Goal: Task Accomplishment & Management: Complete application form

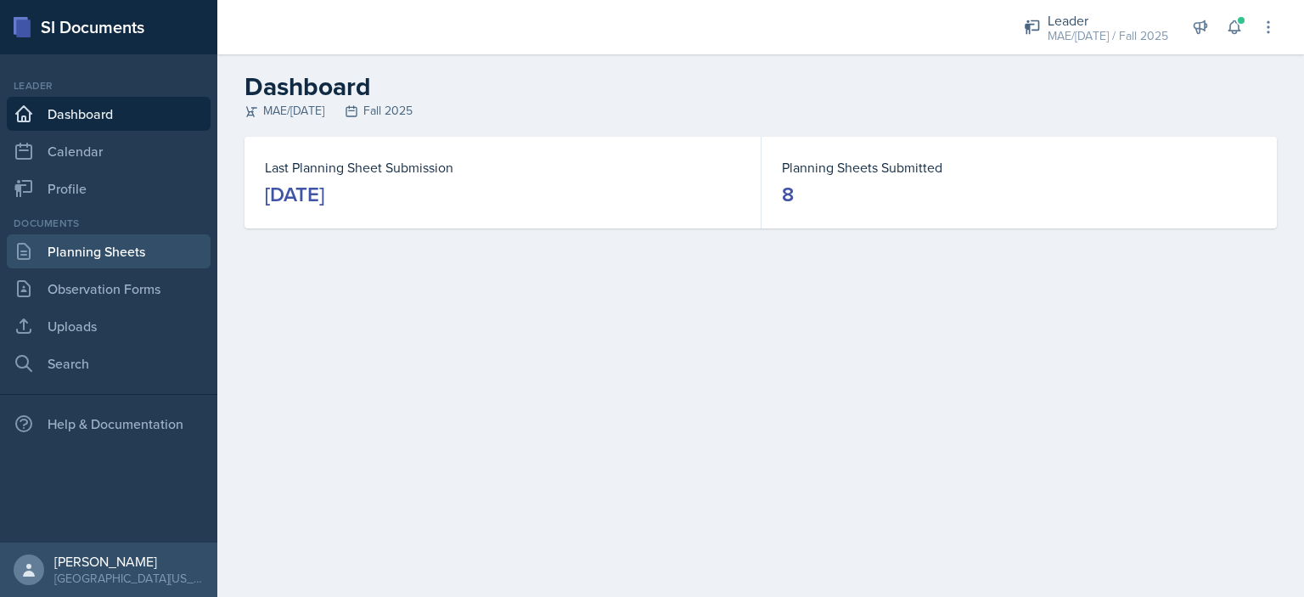
click at [132, 248] on link "Planning Sheets" at bounding box center [109, 251] width 204 height 34
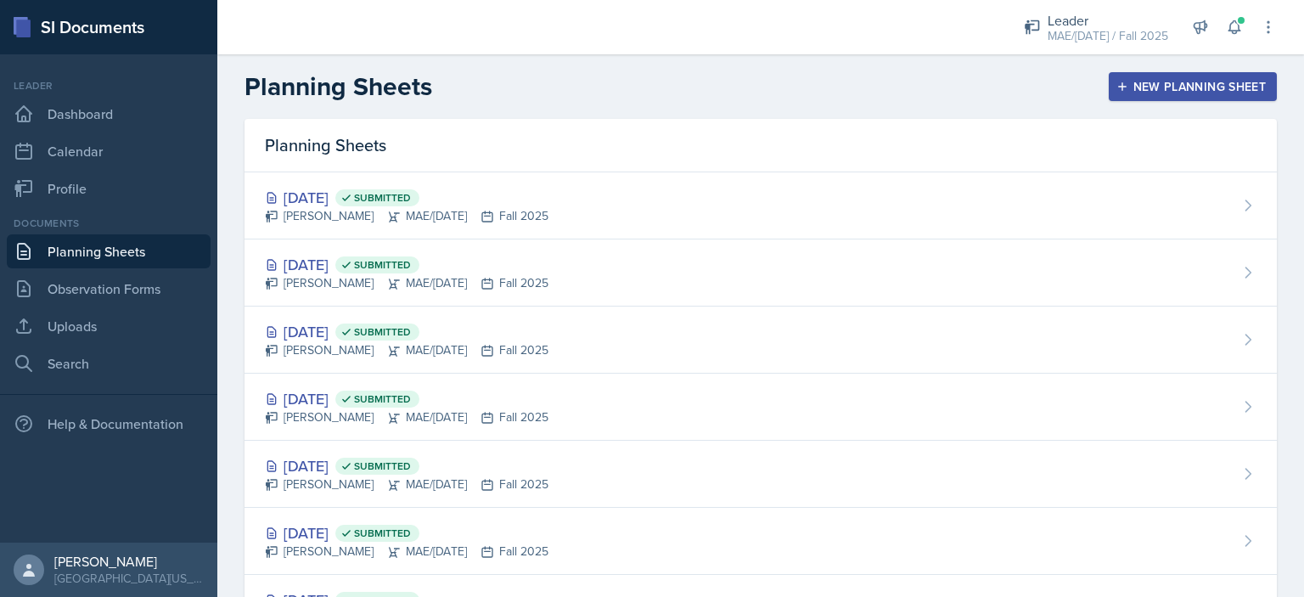
click at [1112, 97] on button "New Planning Sheet" at bounding box center [1193, 86] width 168 height 29
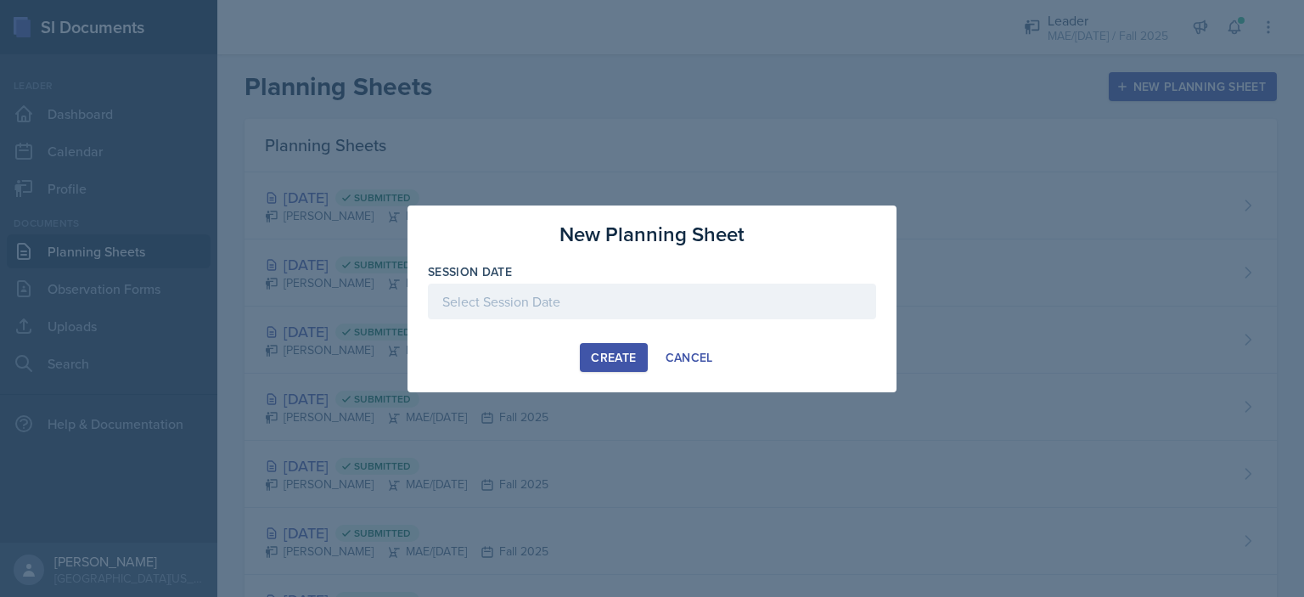
click at [588, 299] on div at bounding box center [652, 302] width 448 height 36
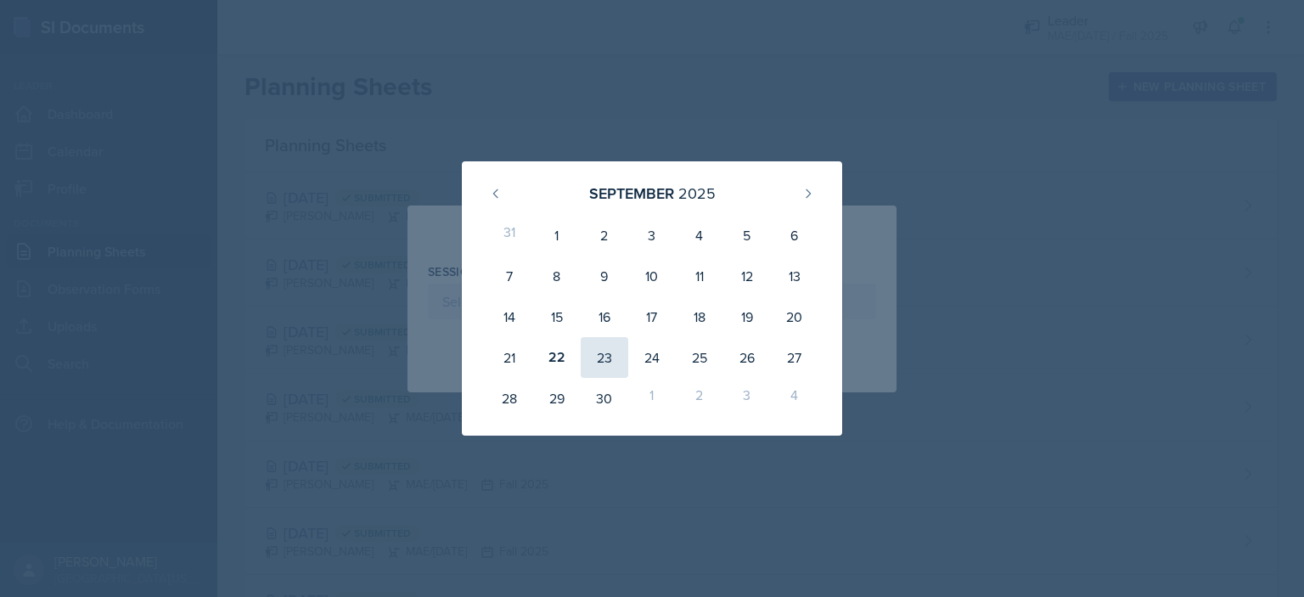
click at [592, 352] on div "23" at bounding box center [605, 357] width 48 height 41
type input "[DATE]"
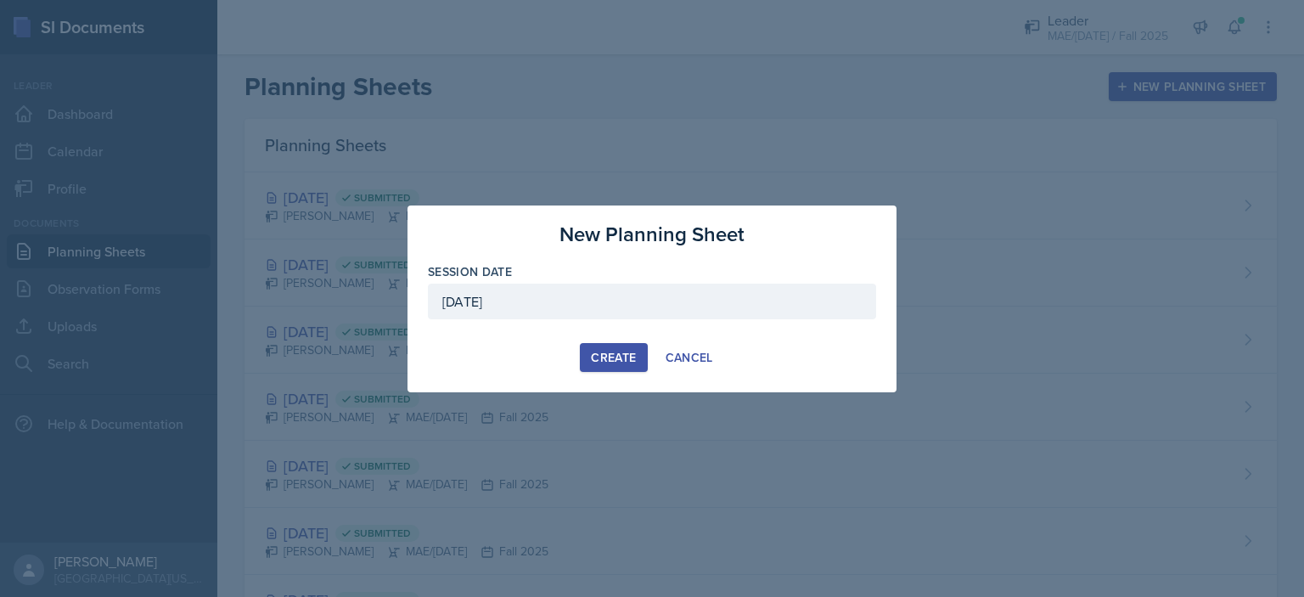
click at [590, 354] on button "Create" at bounding box center [613, 357] width 67 height 29
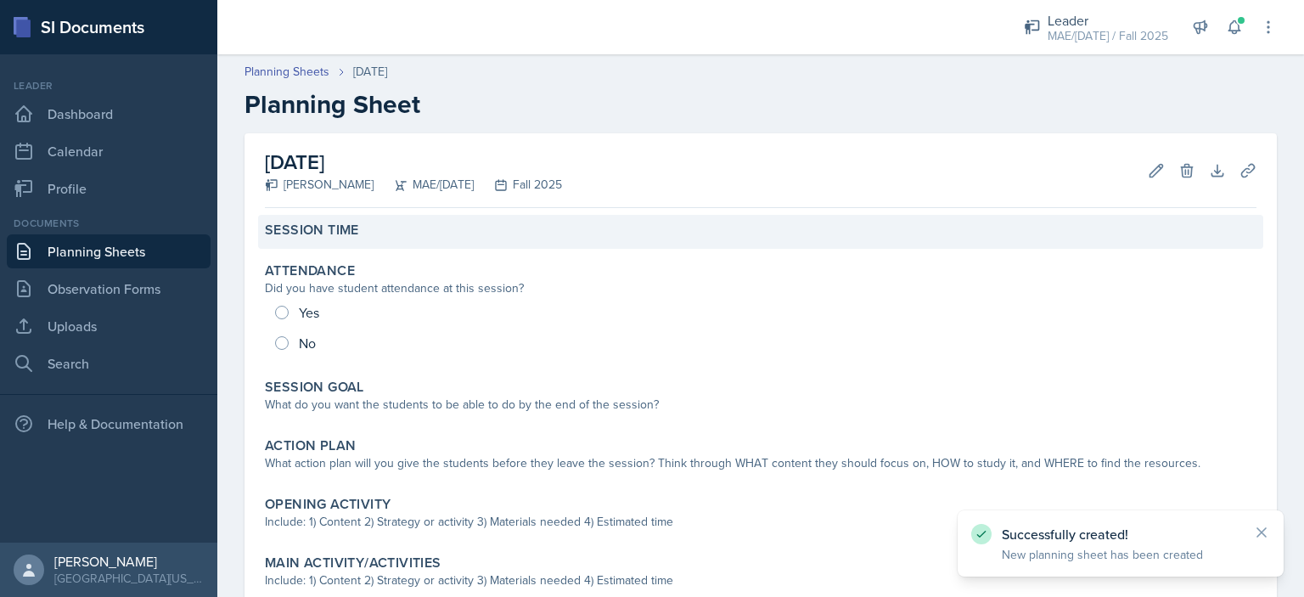
click at [396, 240] on div "Session Time" at bounding box center [760, 232] width 1005 height 34
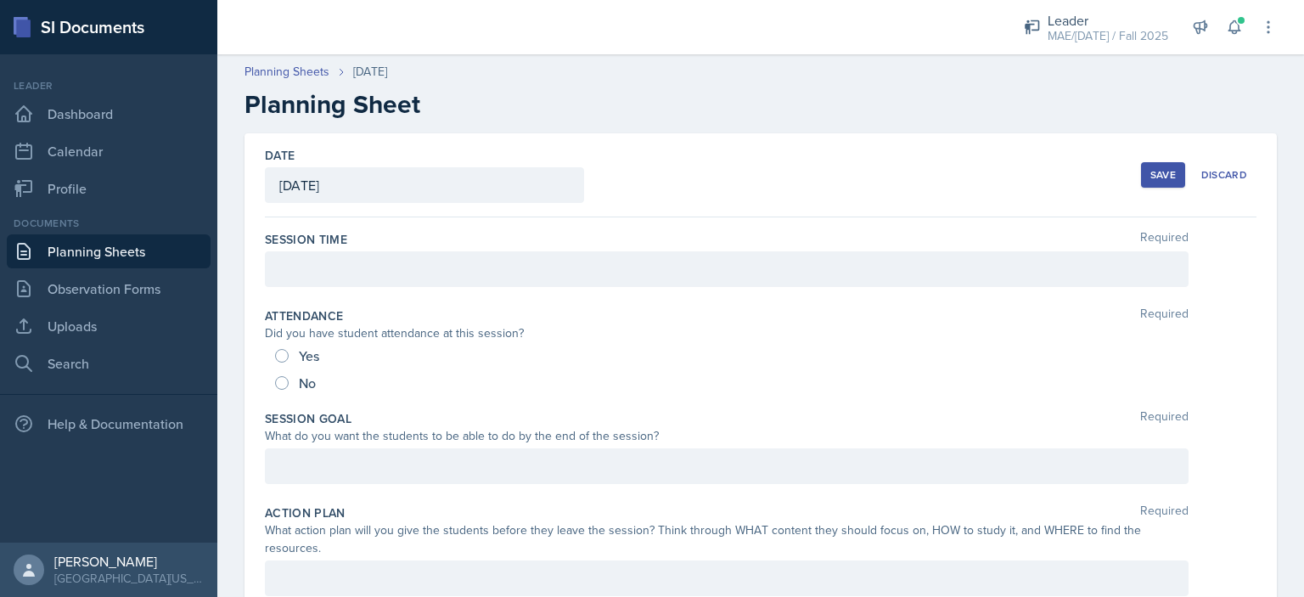
click at [395, 260] on div at bounding box center [727, 269] width 924 height 36
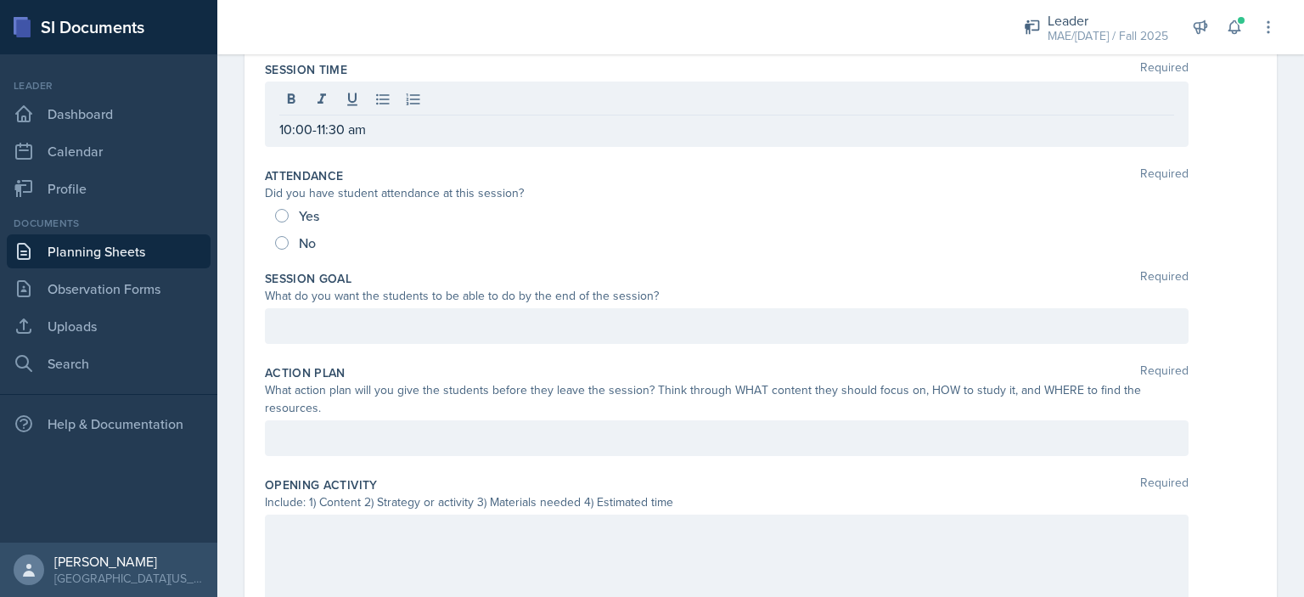
click at [413, 312] on div at bounding box center [727, 326] width 924 height 36
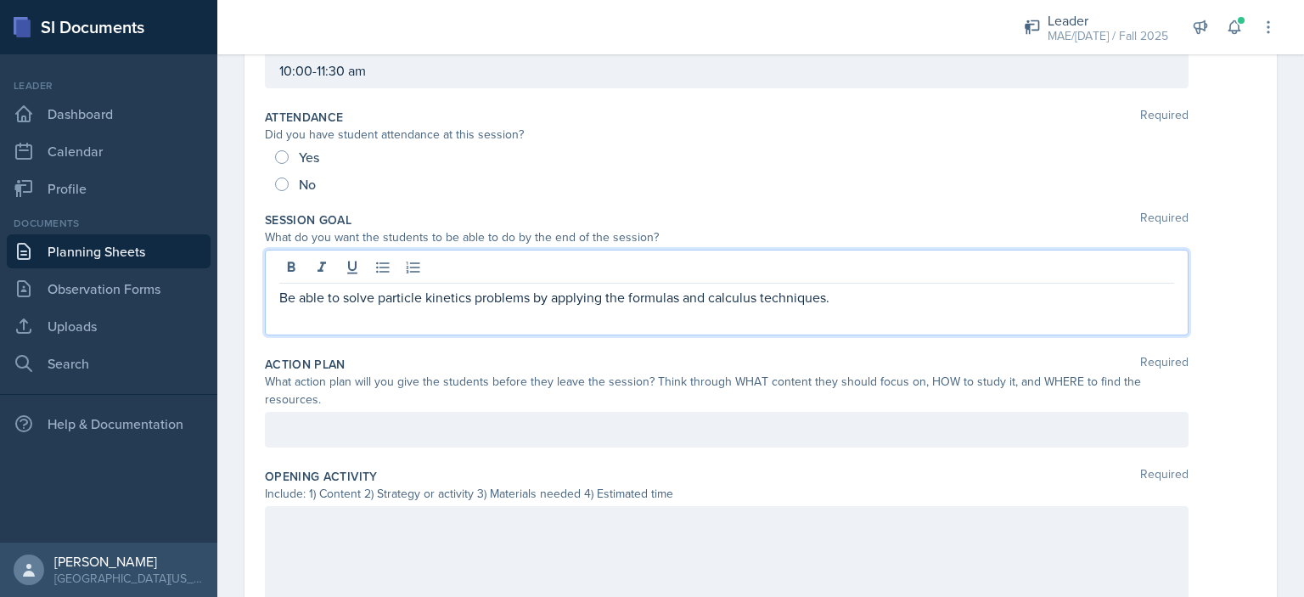
click at [469, 434] on div at bounding box center [727, 430] width 924 height 36
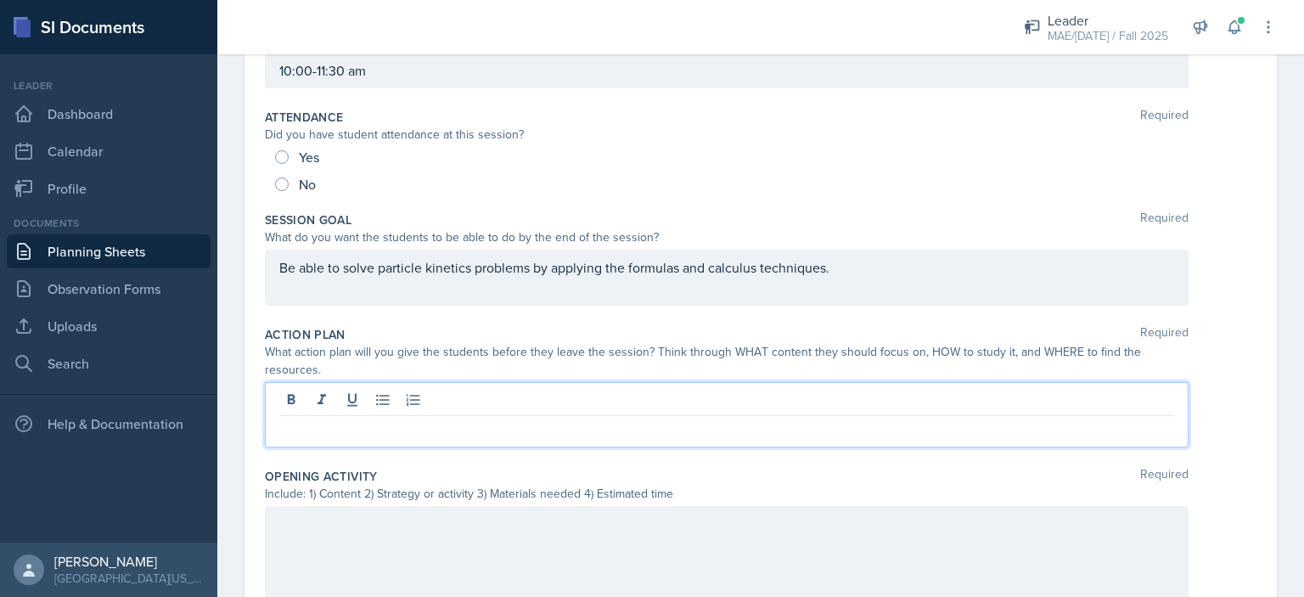
scroll to position [170, 0]
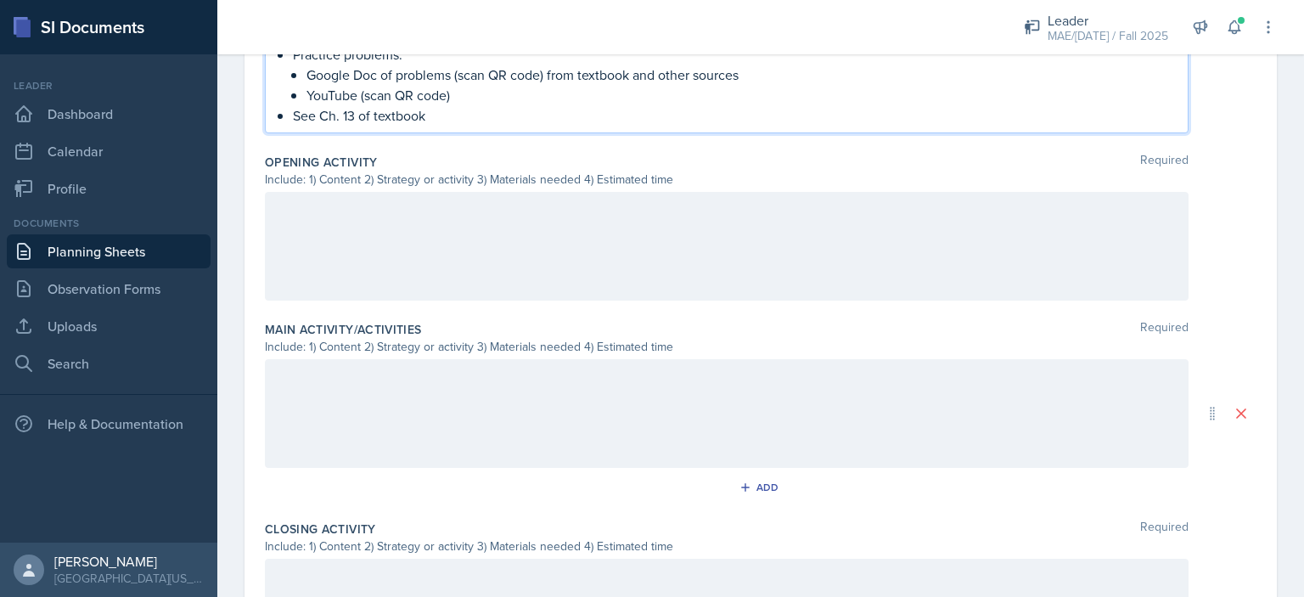
click at [523, 192] on div at bounding box center [727, 246] width 924 height 109
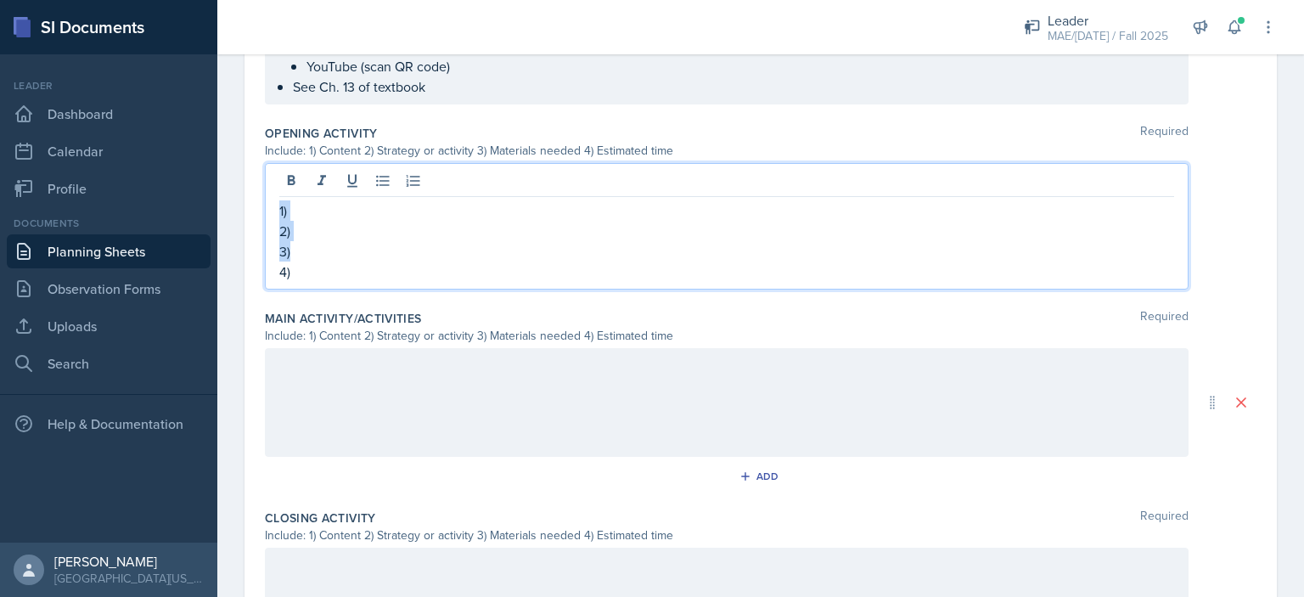
copy div "1) 2) 3)"
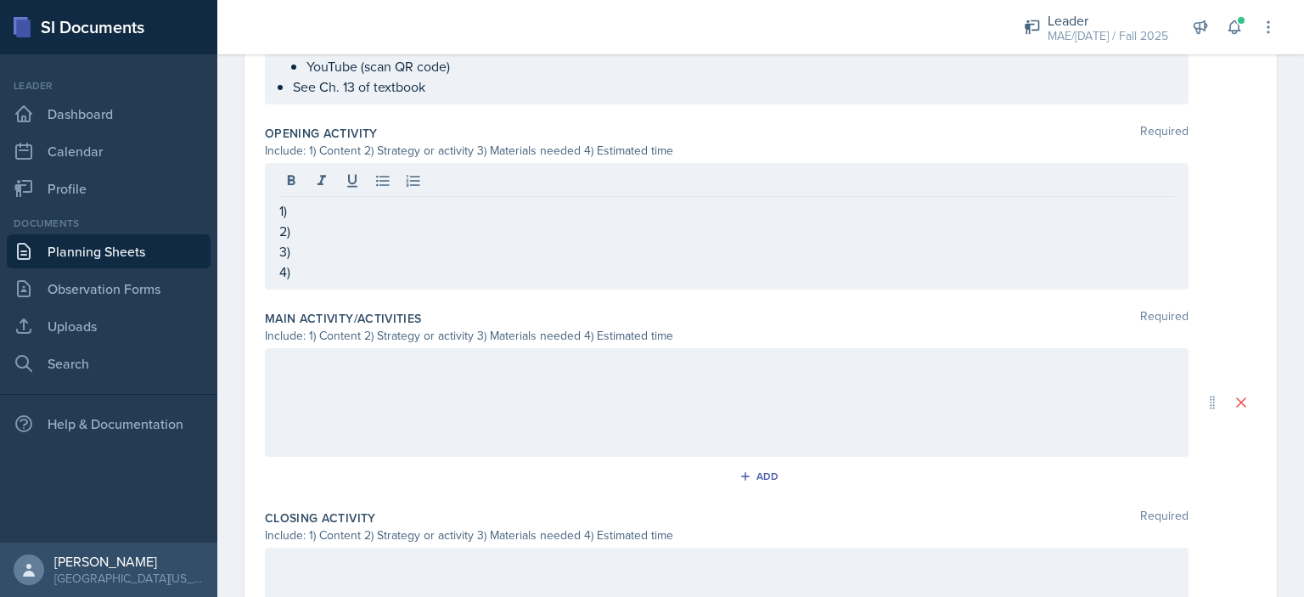
click at [376, 379] on div at bounding box center [727, 402] width 924 height 109
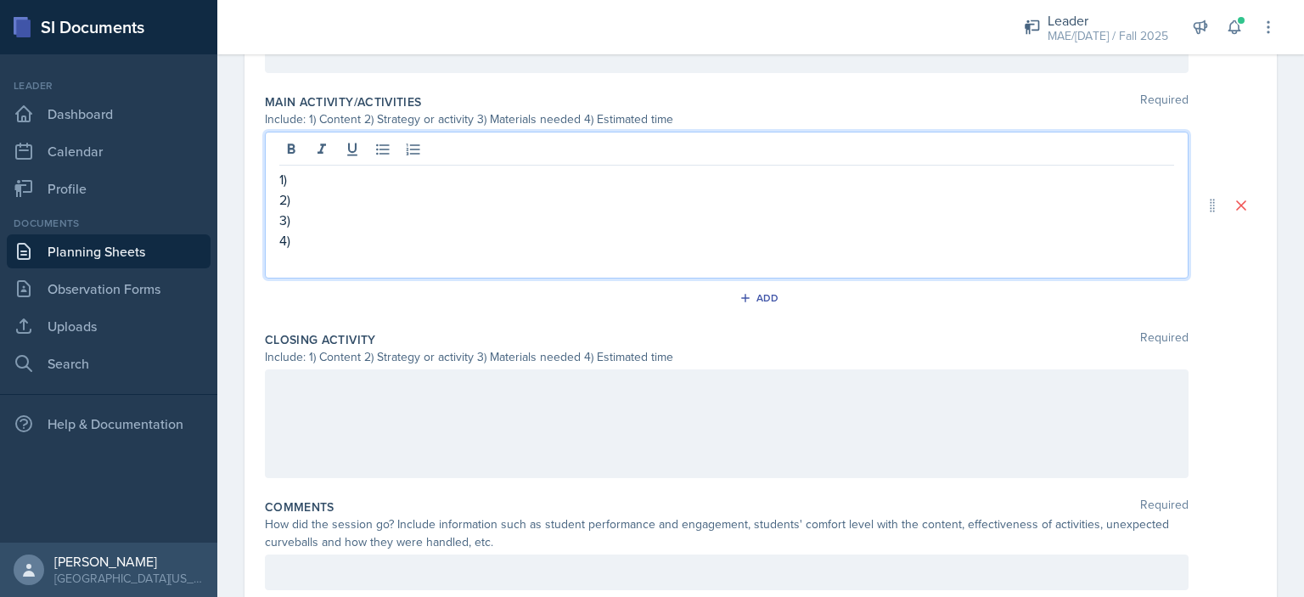
click at [358, 402] on div at bounding box center [727, 423] width 924 height 109
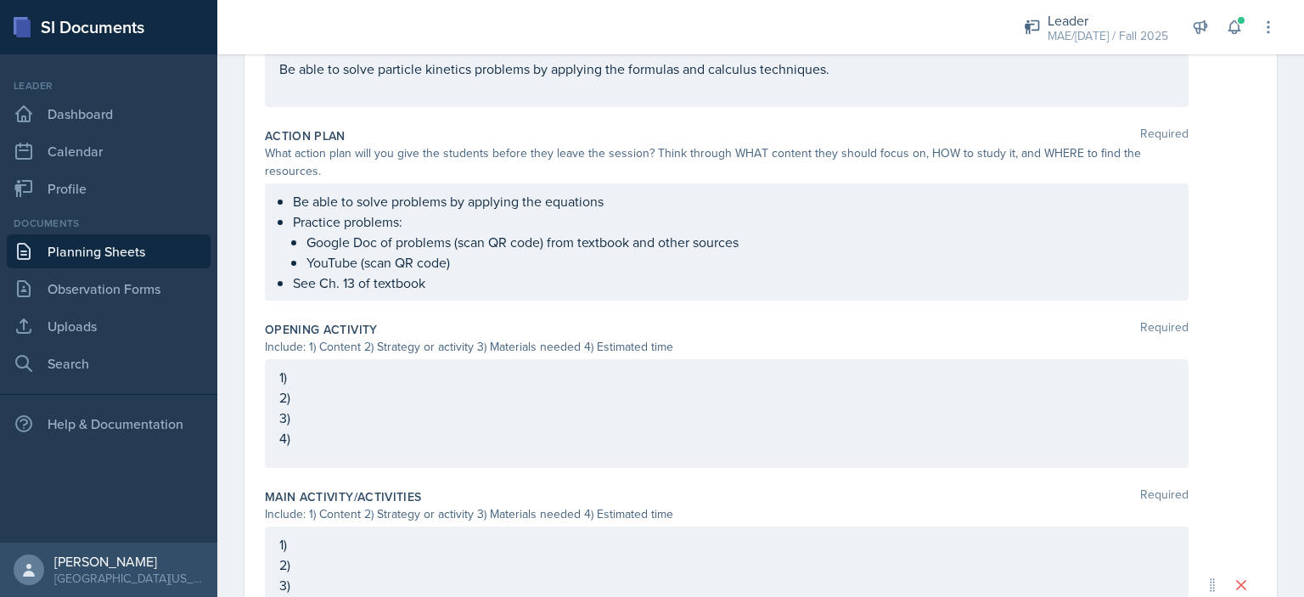
click at [350, 377] on p "1)" at bounding box center [726, 377] width 895 height 20
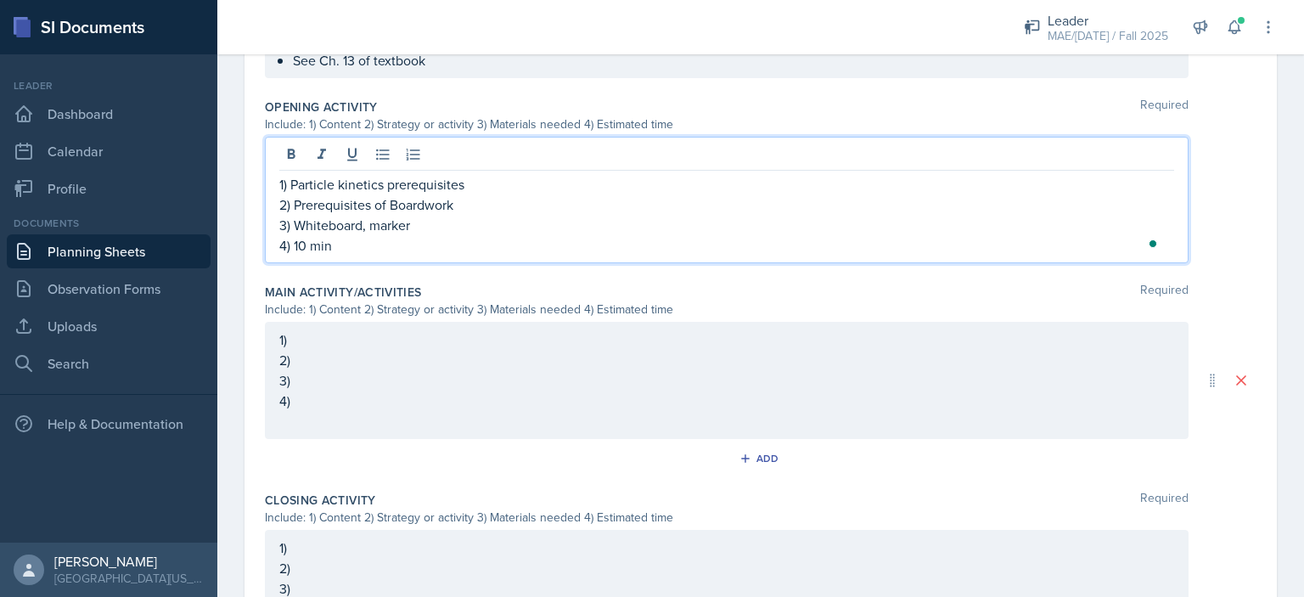
scroll to position [620, 0]
click at [337, 349] on div "1) 2) 3) 4)" at bounding box center [727, 379] width 924 height 117
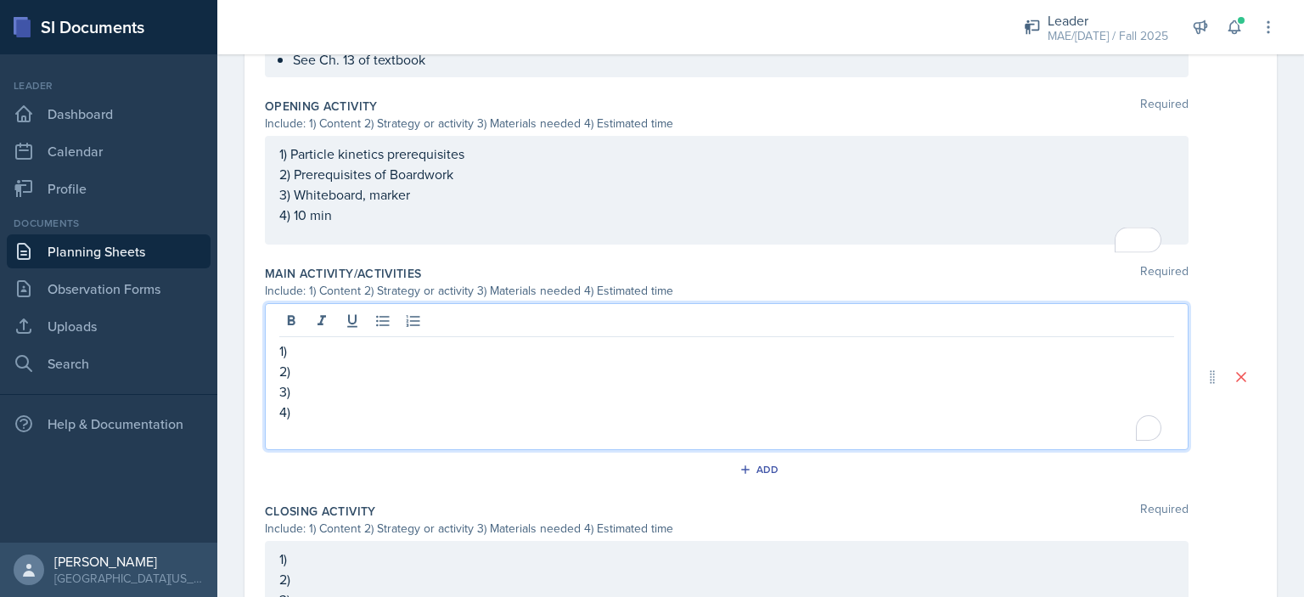
scroll to position [603, 0]
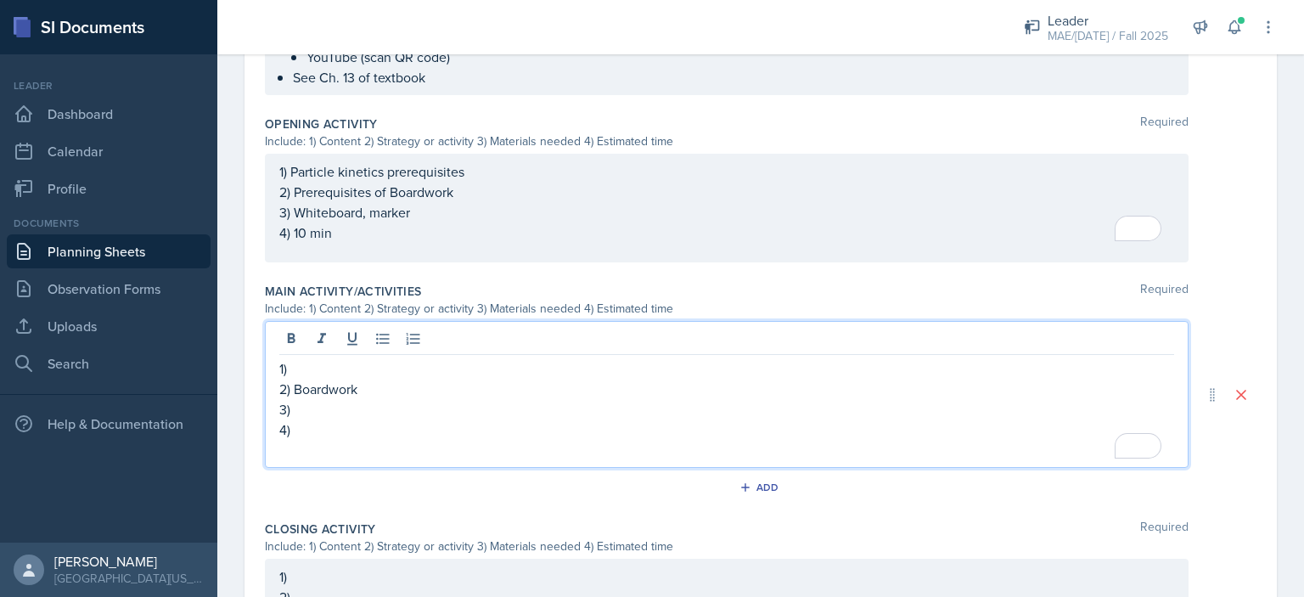
click at [357, 427] on p "4)" at bounding box center [726, 429] width 895 height 20
click at [783, 480] on div "Add" at bounding box center [760, 490] width 991 height 32
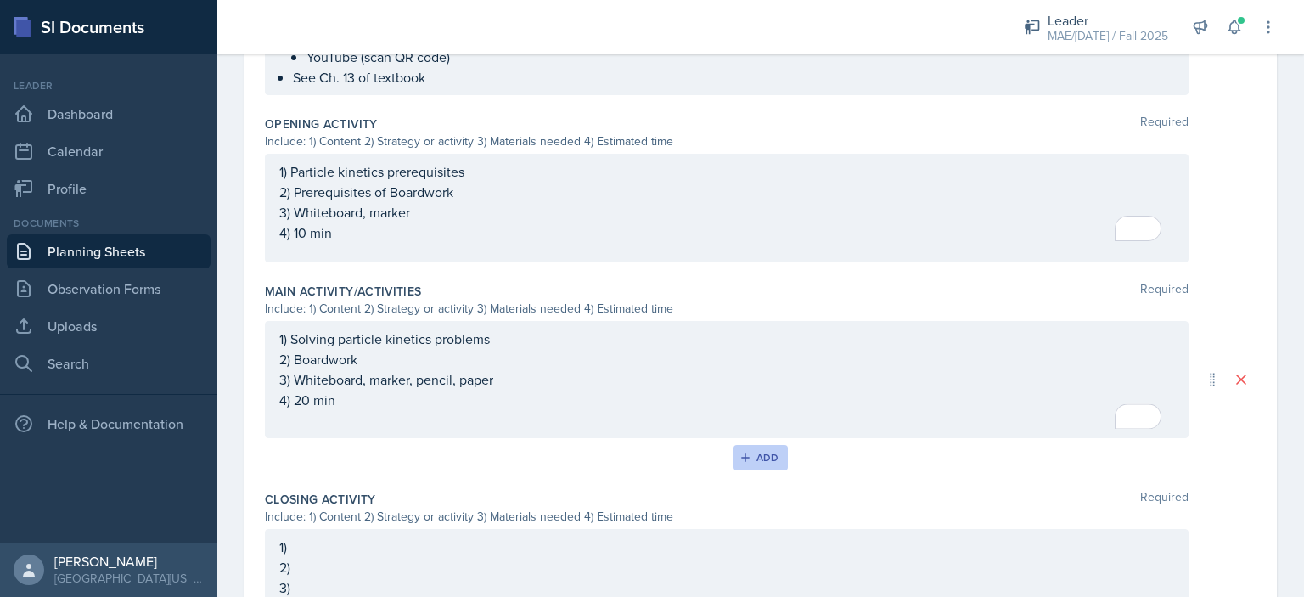
click at [749, 463] on button "Add" at bounding box center [760, 457] width 55 height 25
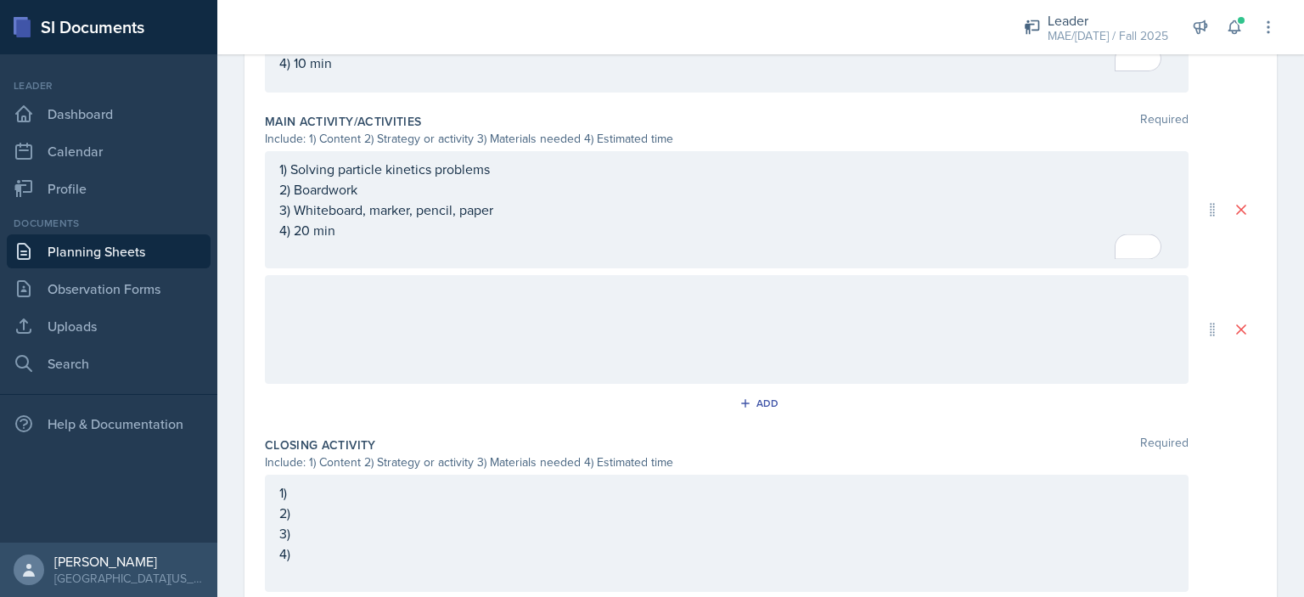
click at [416, 317] on div at bounding box center [727, 329] width 924 height 109
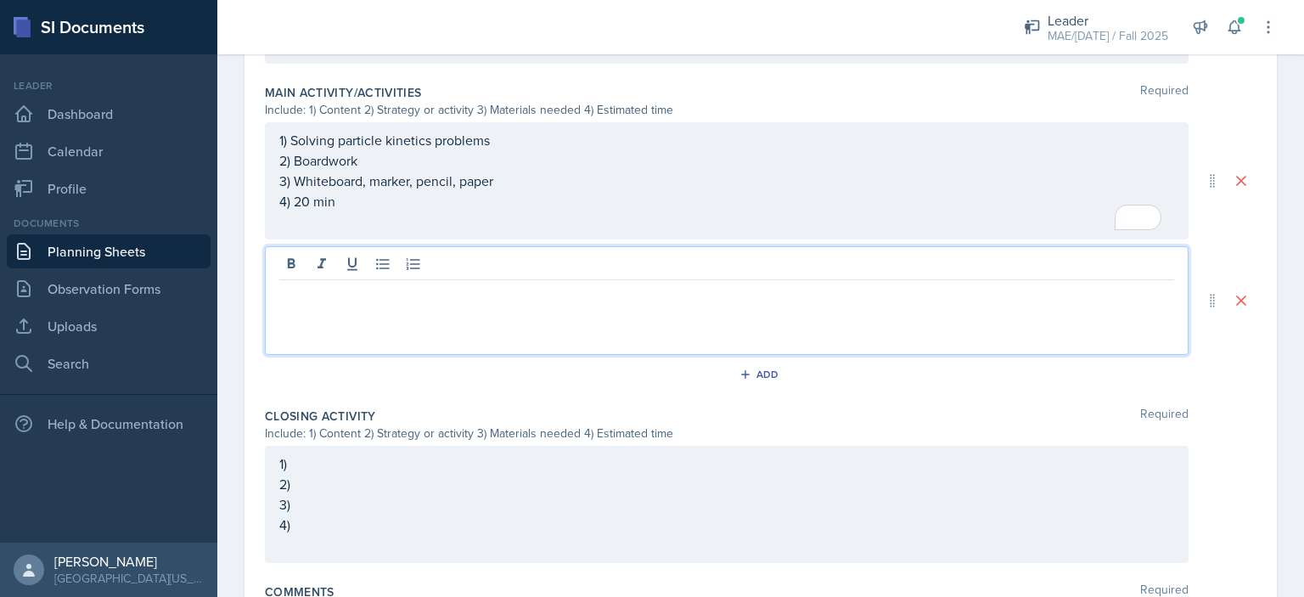
click at [344, 514] on div "1) 2) 3) 4)" at bounding box center [726, 504] width 895 height 102
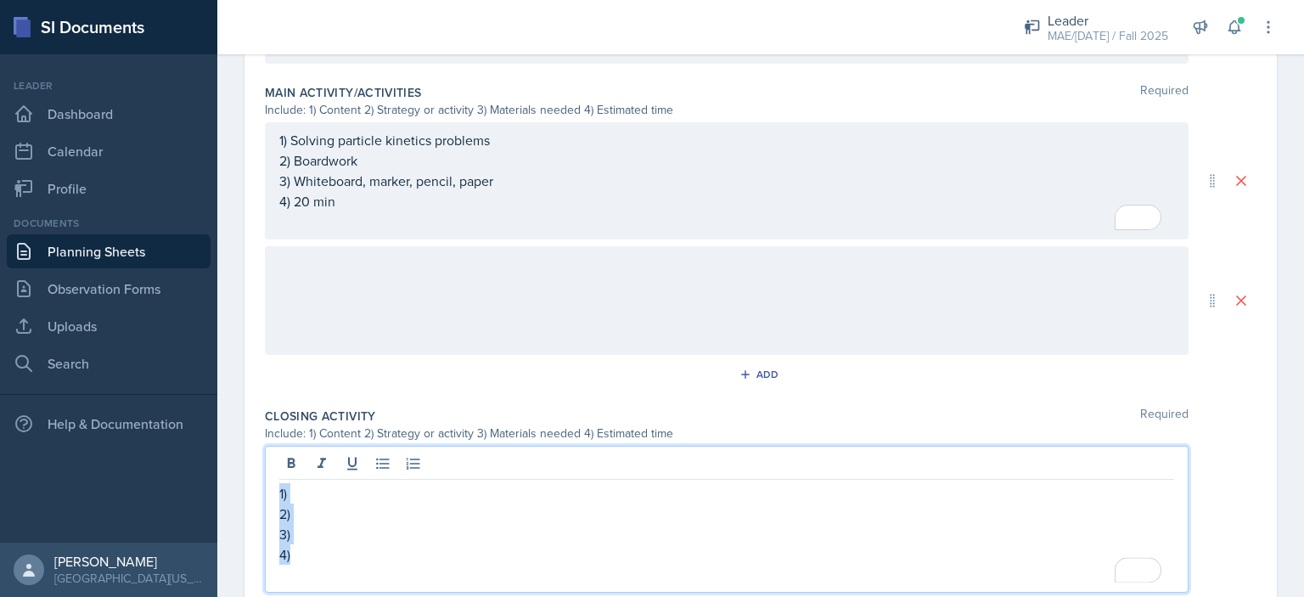
copy div "1) 2) 3) 4)"
click at [318, 274] on div at bounding box center [727, 300] width 924 height 109
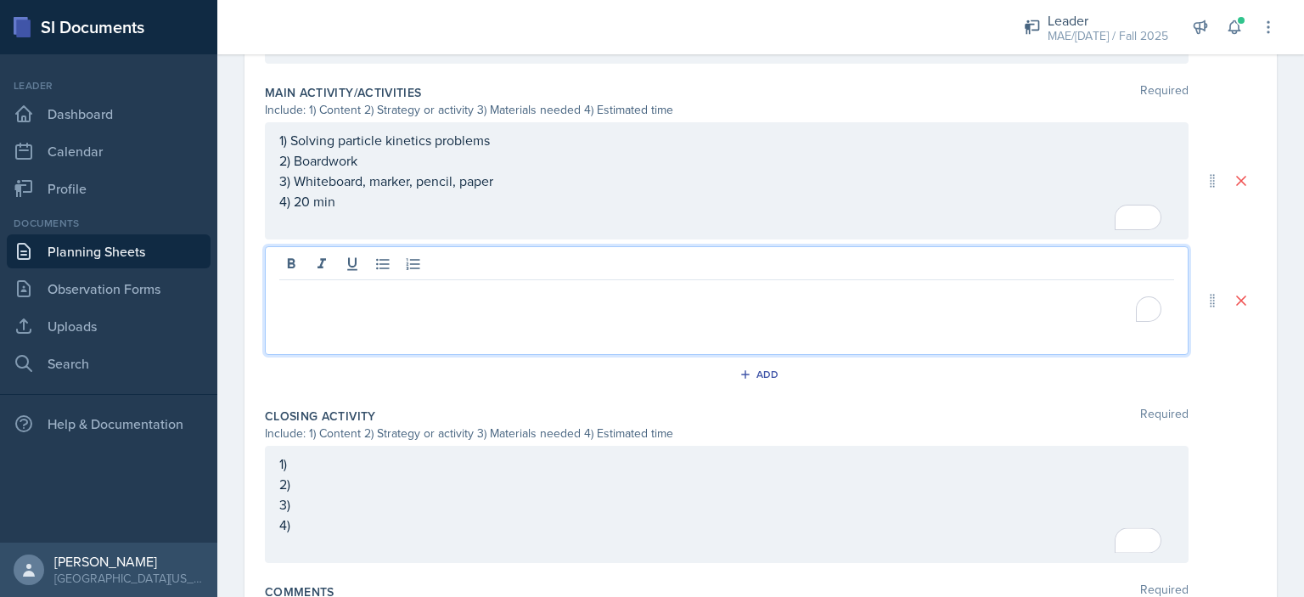
paste div "To enrich screen reader interactions, please activate Accessibility in Grammarl…"
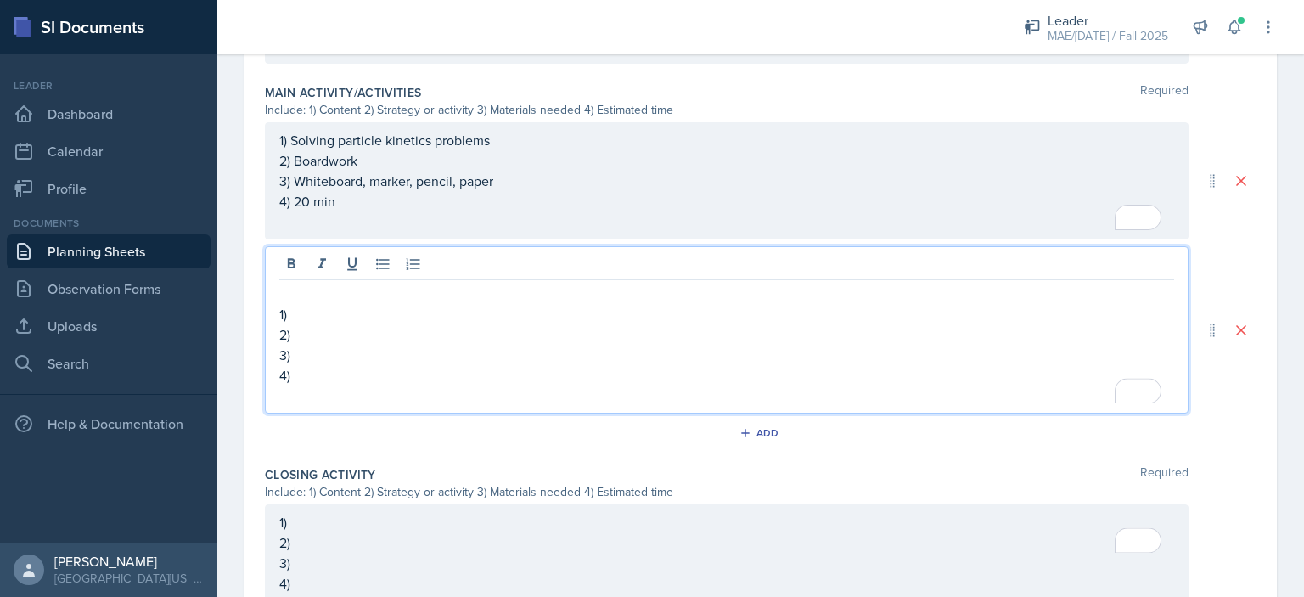
click at [322, 305] on p "1)" at bounding box center [726, 314] width 895 height 20
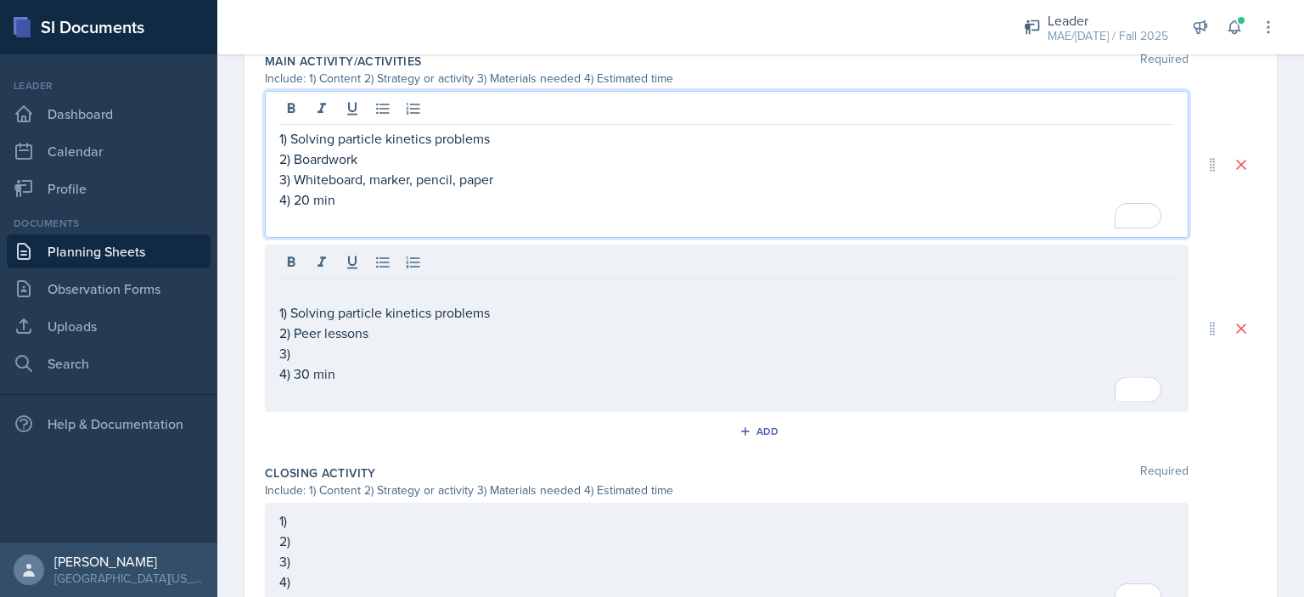
click at [302, 199] on p "4) 20 min" at bounding box center [726, 199] width 895 height 20
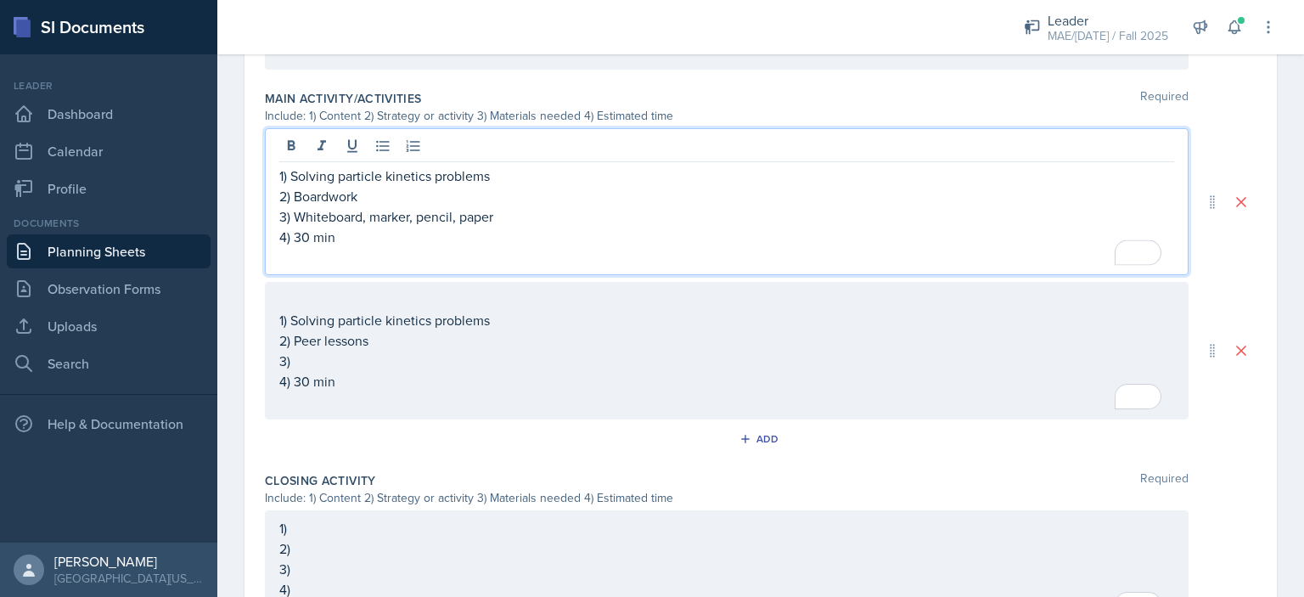
scroll to position [796, 0]
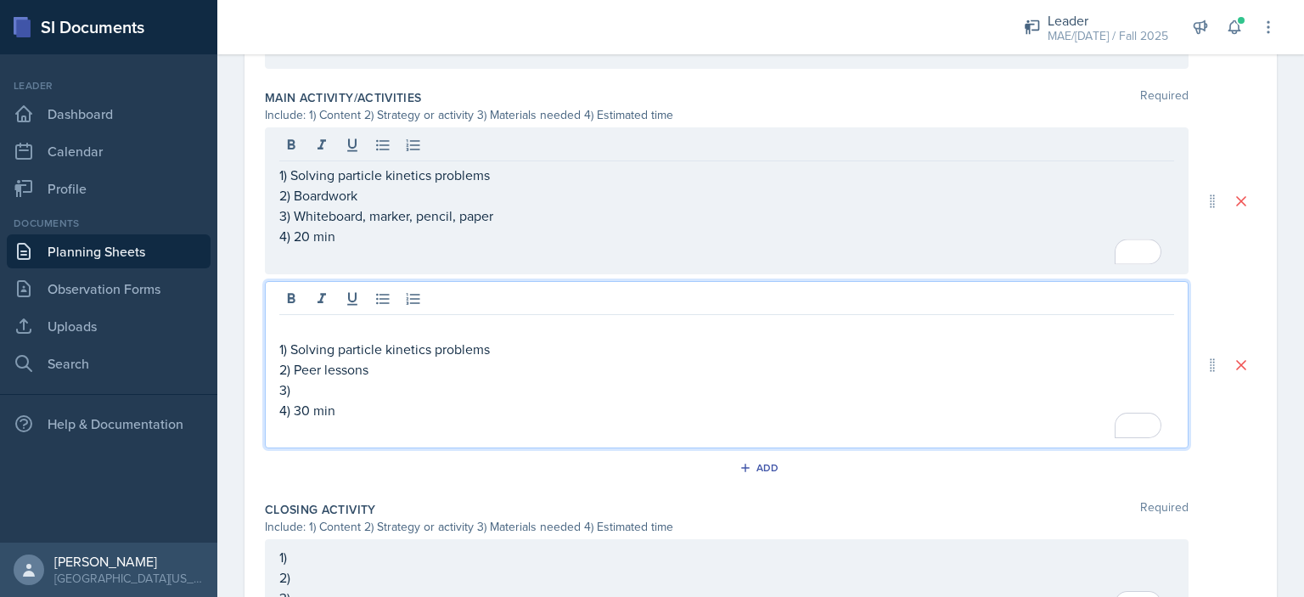
click at [302, 373] on div "1) Solving particle kinetics problems 2) Peer lessons 3) 4) 30 min" at bounding box center [726, 379] width 895 height 122
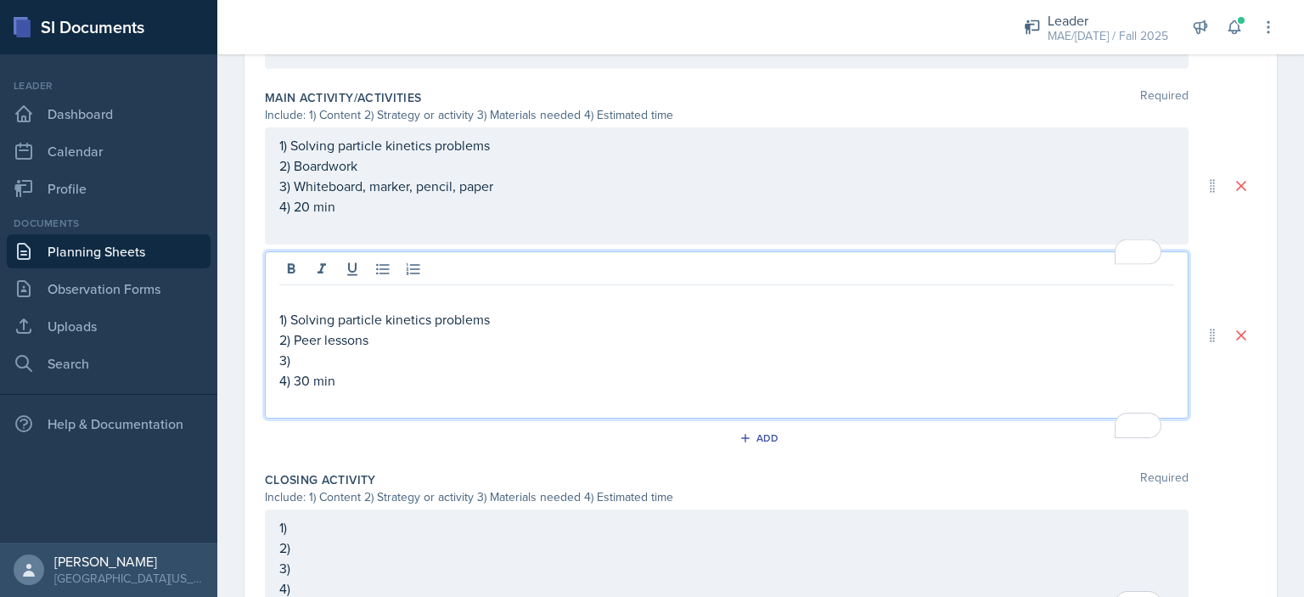
scroll to position [766, 0]
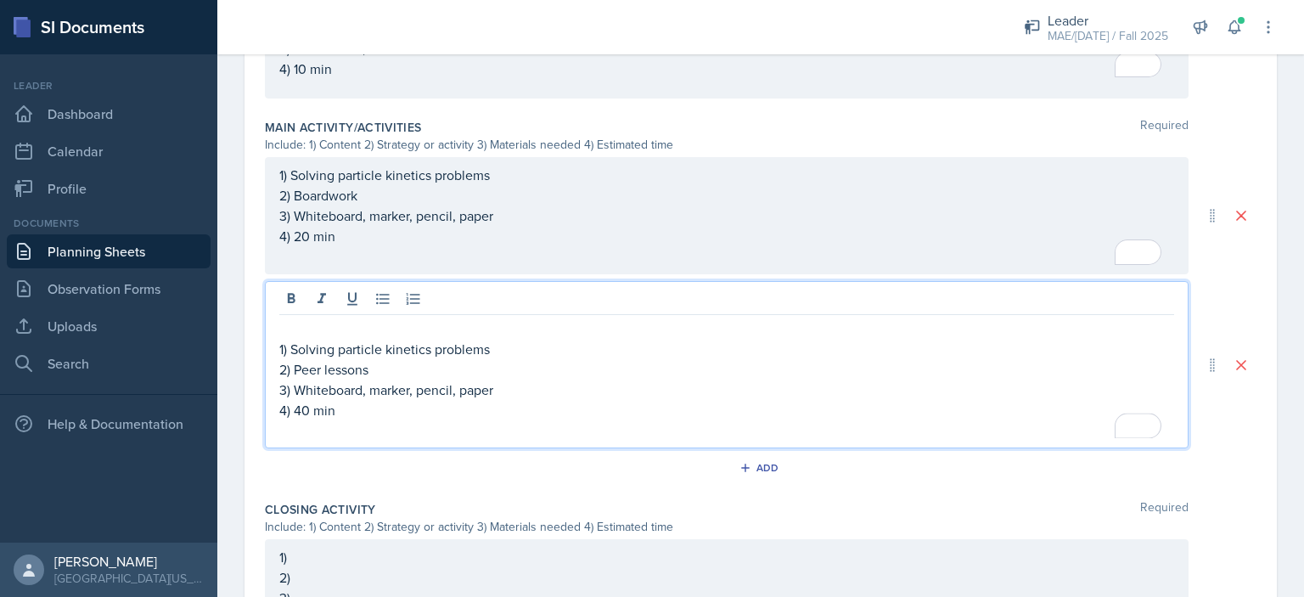
click at [452, 413] on p "4) 40 min" at bounding box center [726, 410] width 895 height 20
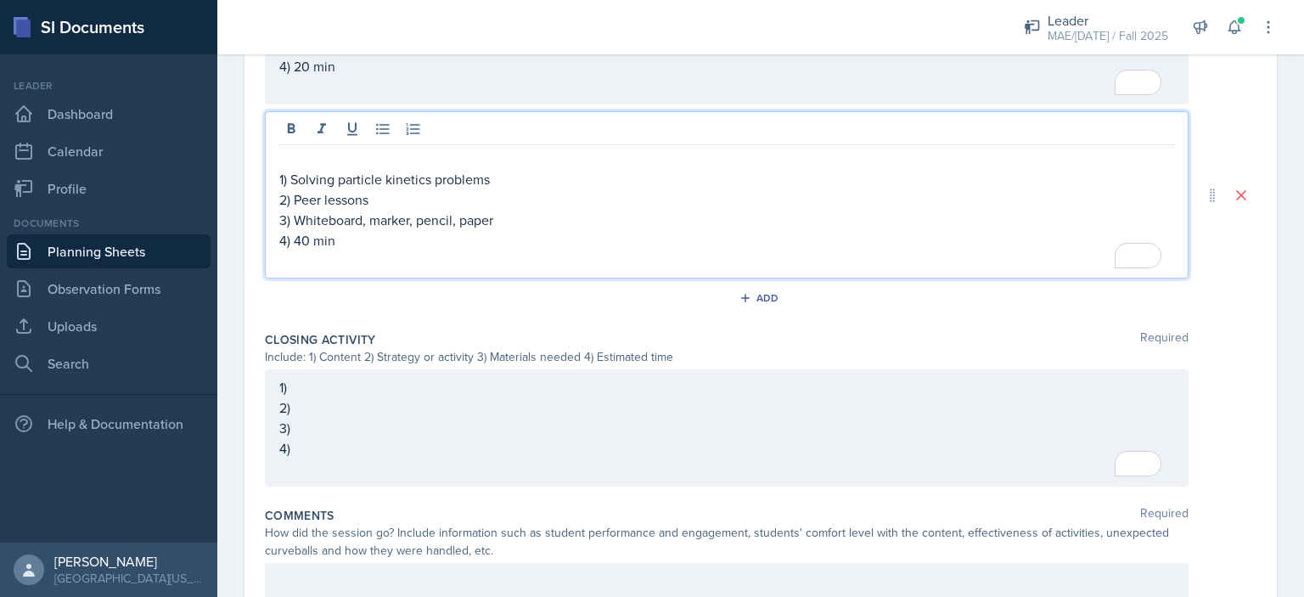
click at [438, 378] on div "1) 2) 3) 4)" at bounding box center [727, 427] width 924 height 117
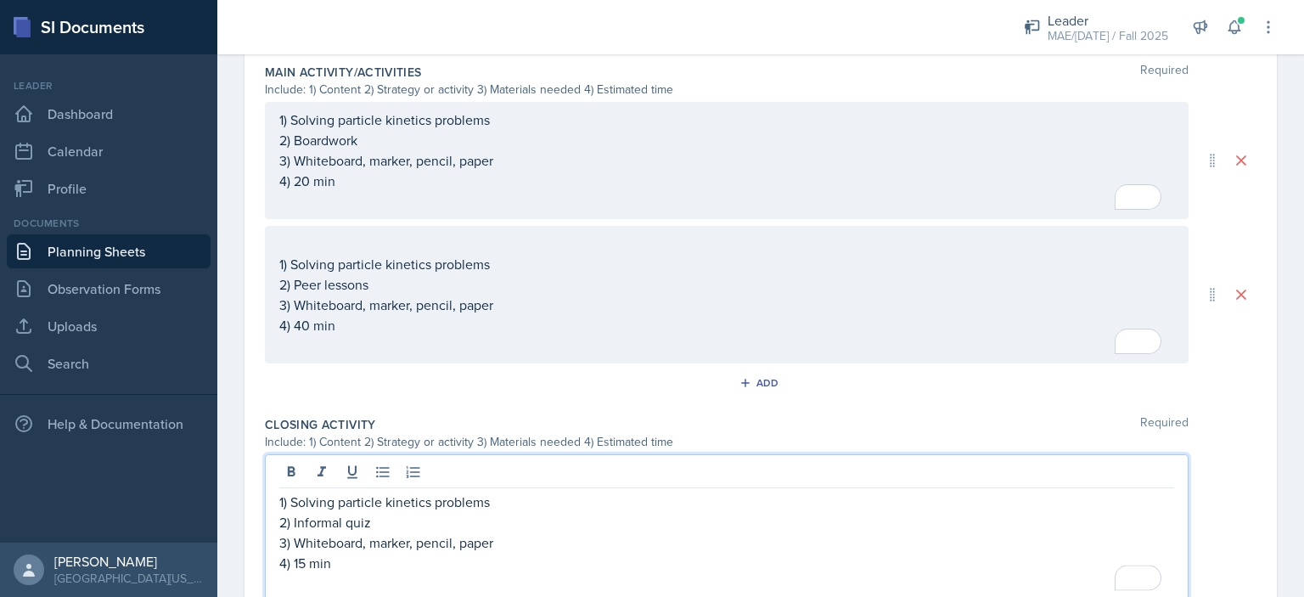
scroll to position [851, 0]
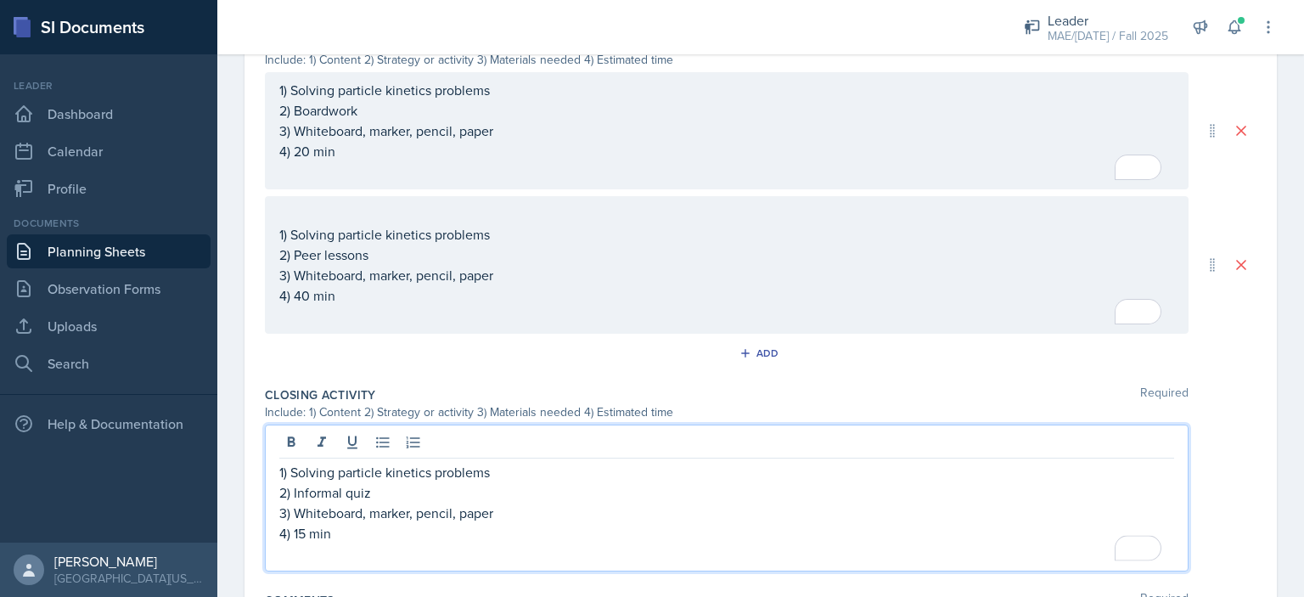
drag, startPoint x: 308, startPoint y: 185, endPoint x: 317, endPoint y: 193, distance: 12.1
click at [308, 182] on div "1) Solving particle kinetics problems 2) Boardwork 3) Whiteboard, marker, penci…" at bounding box center [726, 131] width 895 height 102
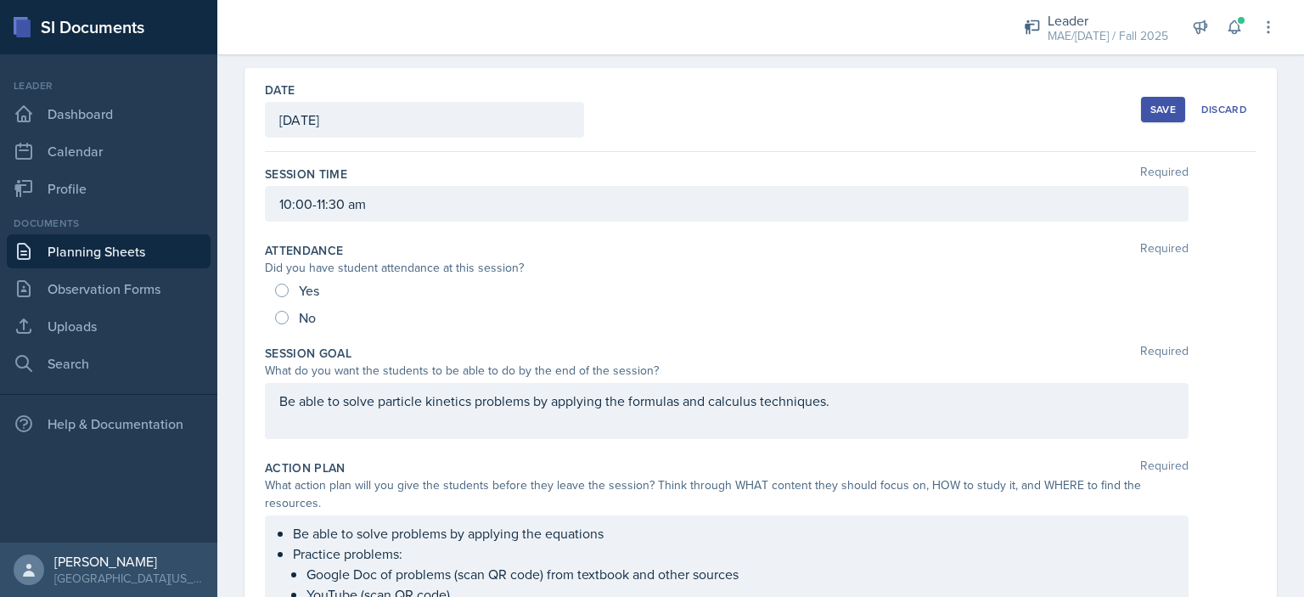
scroll to position [0, 0]
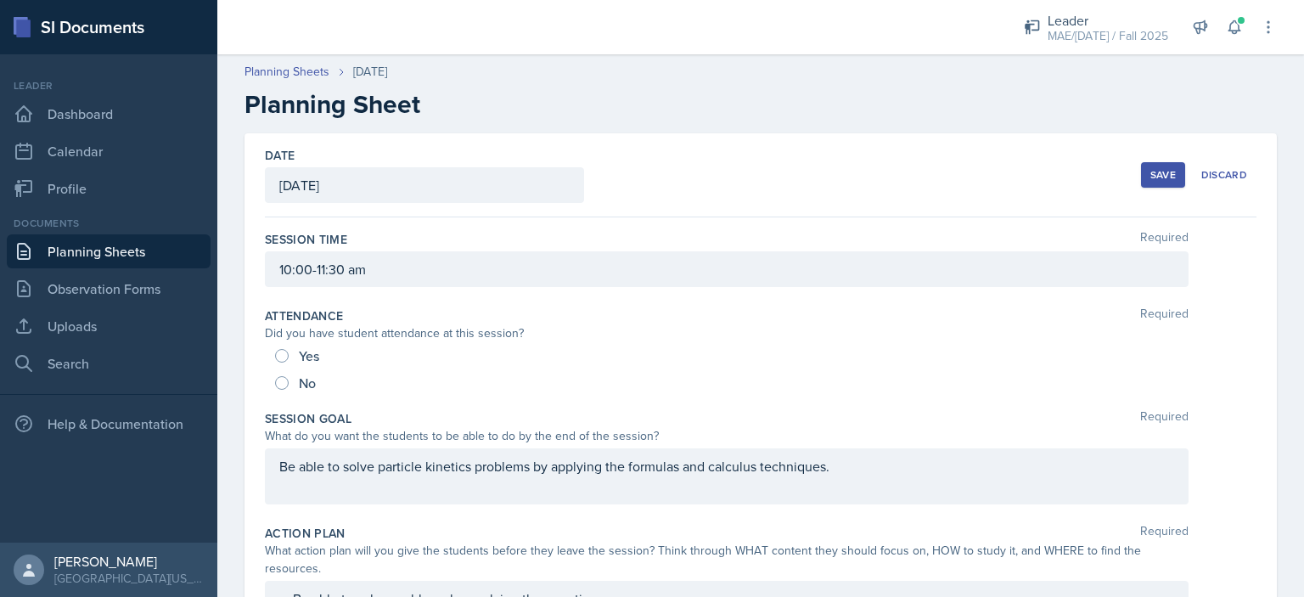
click at [1150, 179] on div "Save" at bounding box center [1162, 175] width 25 height 14
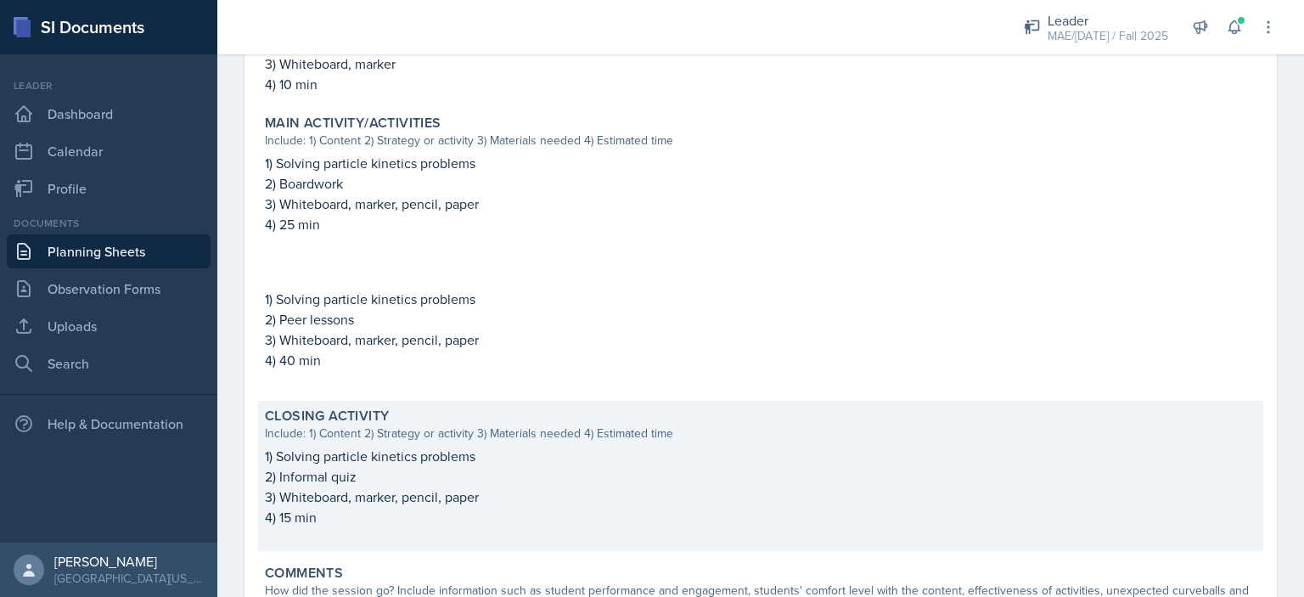
scroll to position [651, 0]
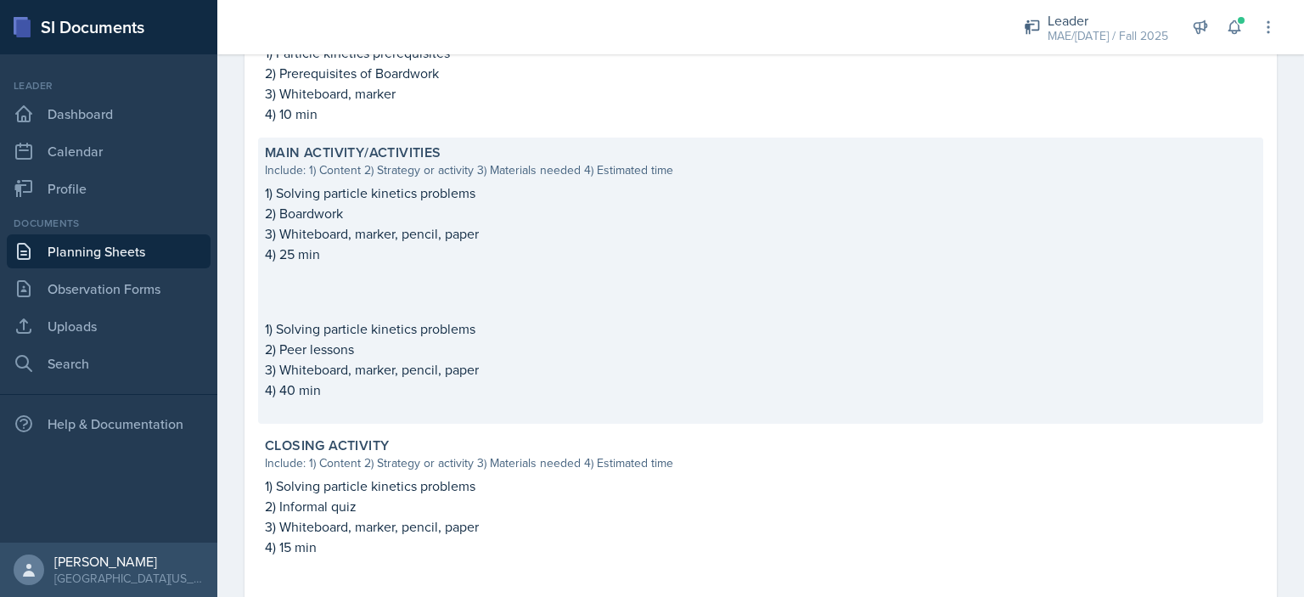
click at [286, 245] on p "4) 25 min" at bounding box center [760, 254] width 991 height 20
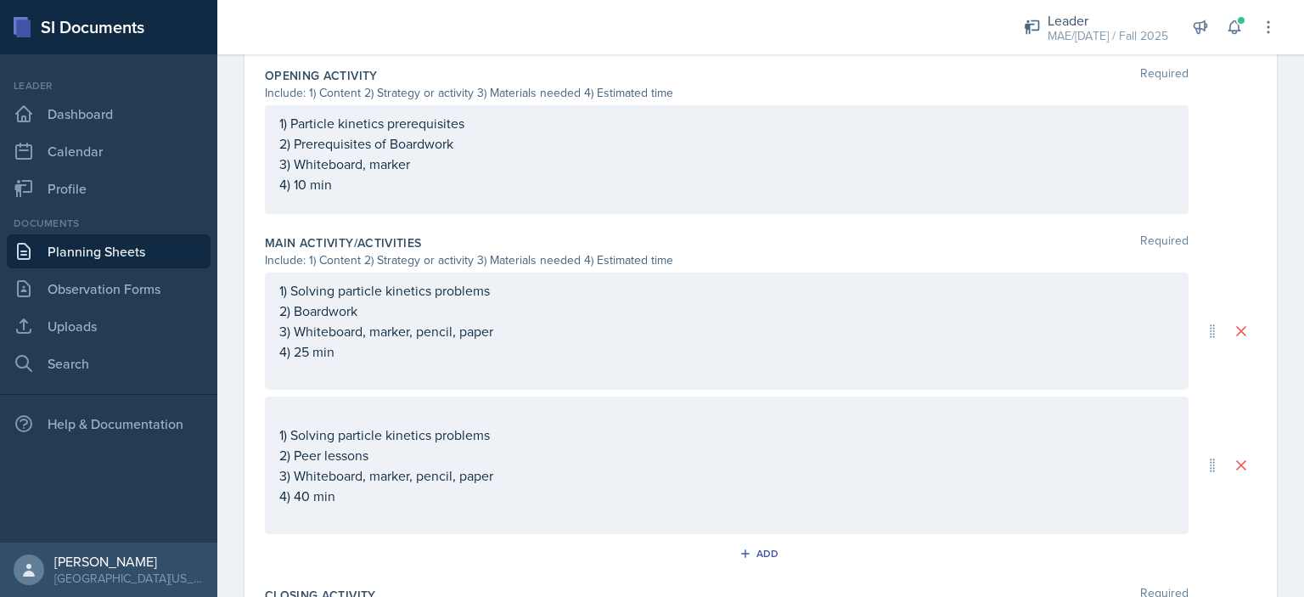
scroll to position [789, 0]
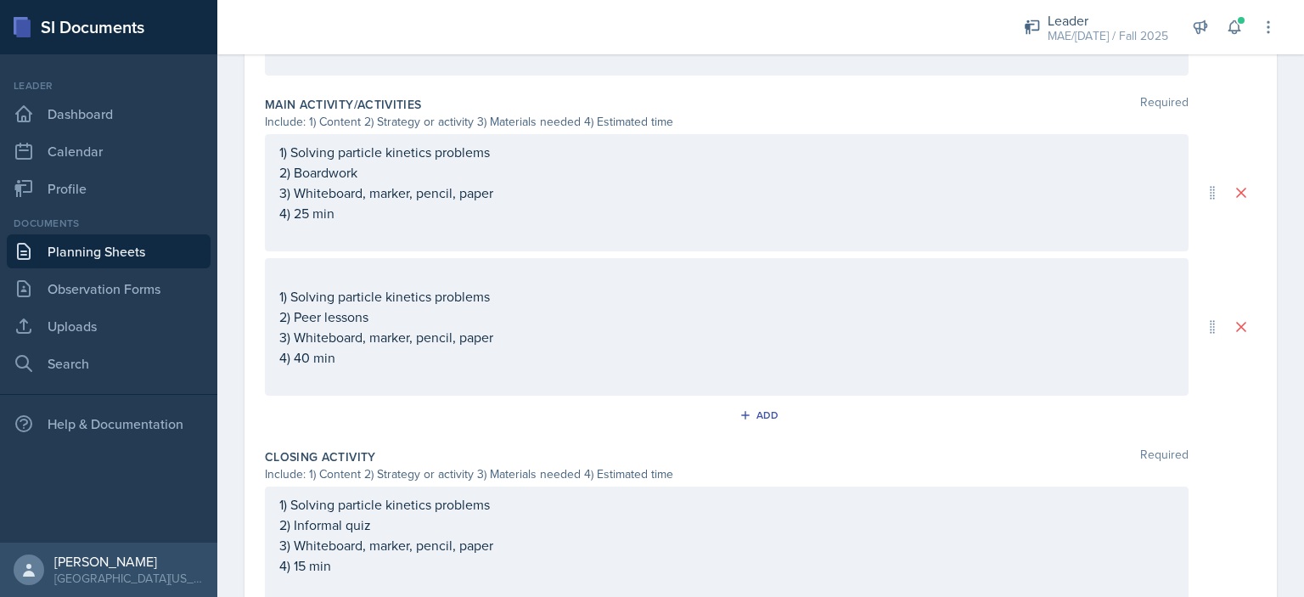
click at [309, 216] on div "1) Solving particle kinetics problems 2) Boardwork 3) Whiteboard, marker, penci…" at bounding box center [726, 193] width 895 height 102
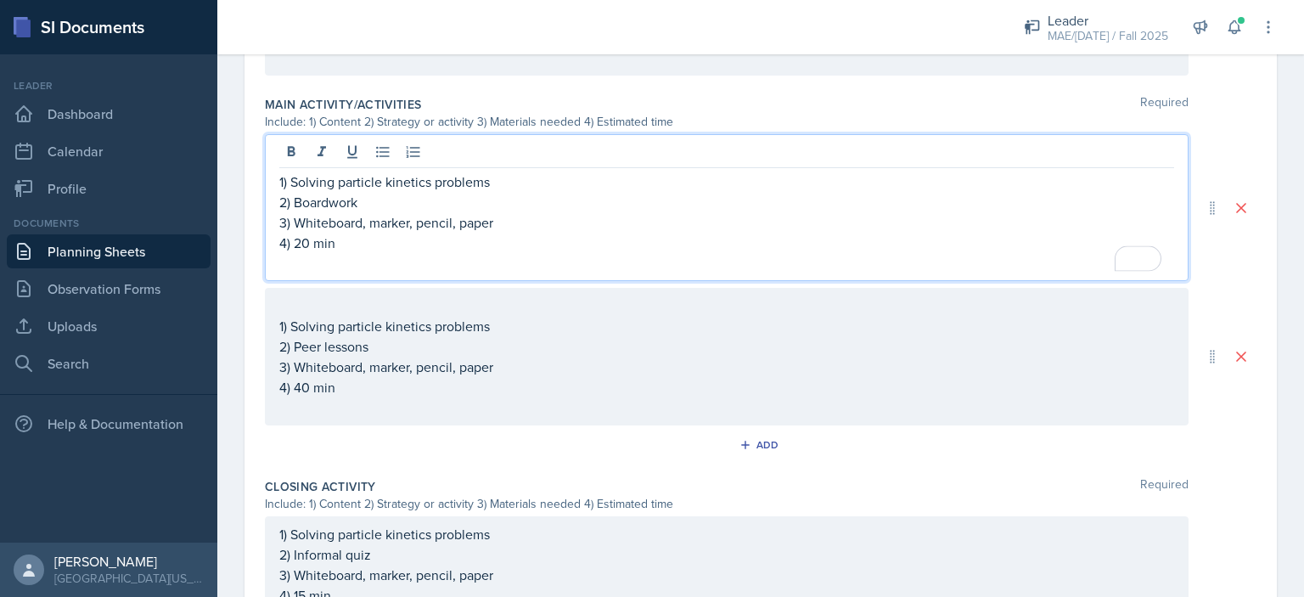
click at [302, 390] on div "1) Solving particle kinetics problems 2) Peer lessons 3) Whiteboard, marker, pe…" at bounding box center [726, 356] width 895 height 122
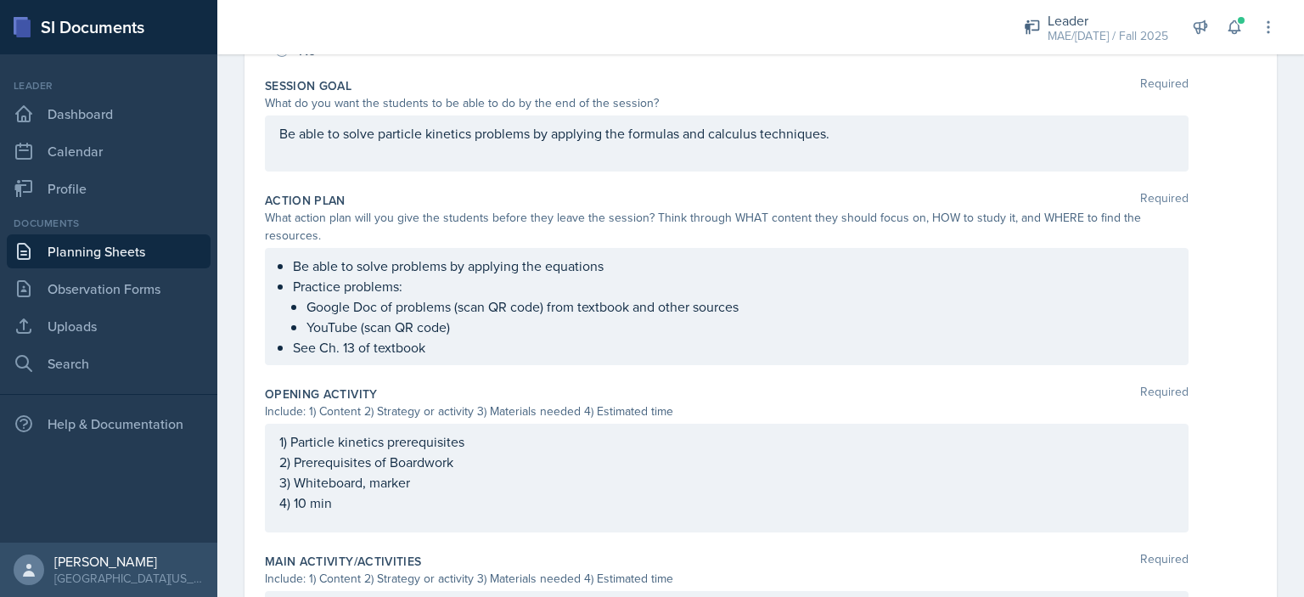
scroll to position [0, 0]
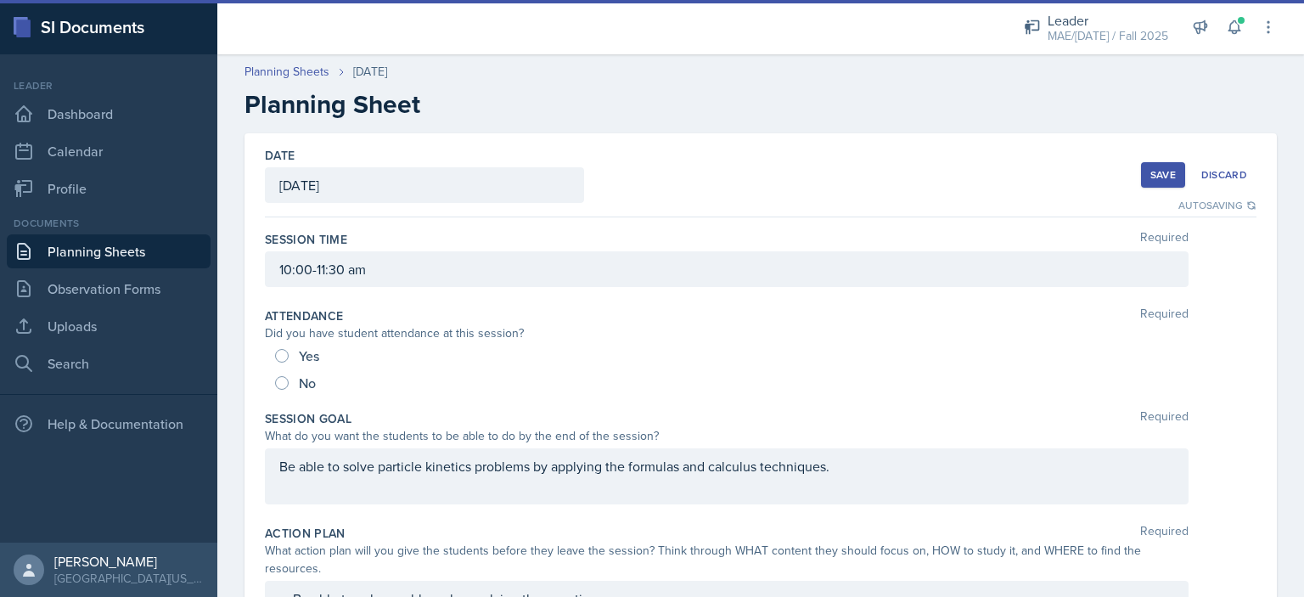
click at [1141, 173] on button "Save" at bounding box center [1163, 174] width 44 height 25
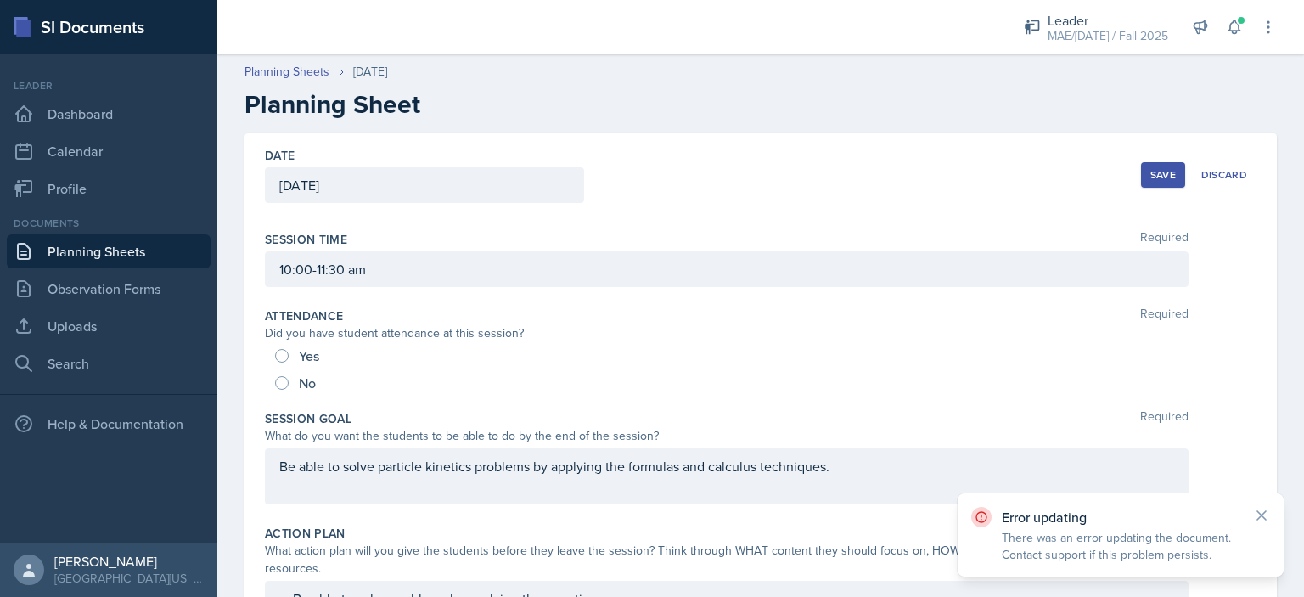
click at [1155, 176] on div "Save" at bounding box center [1162, 175] width 25 height 14
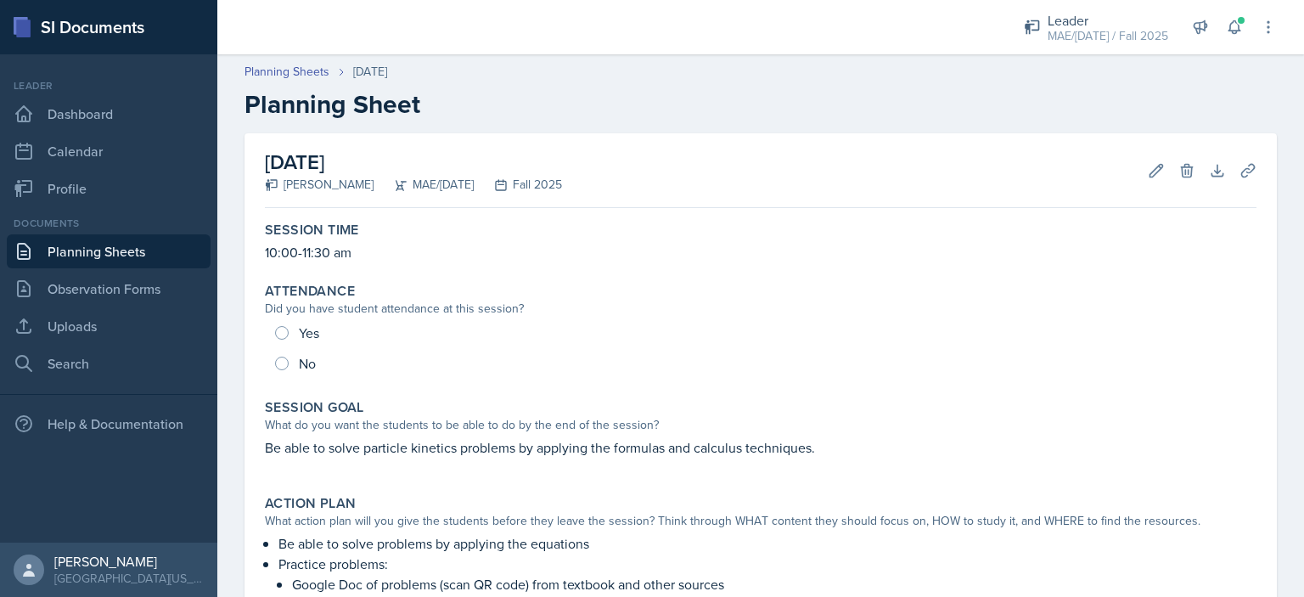
click at [156, 254] on link "Planning Sheets" at bounding box center [109, 251] width 204 height 34
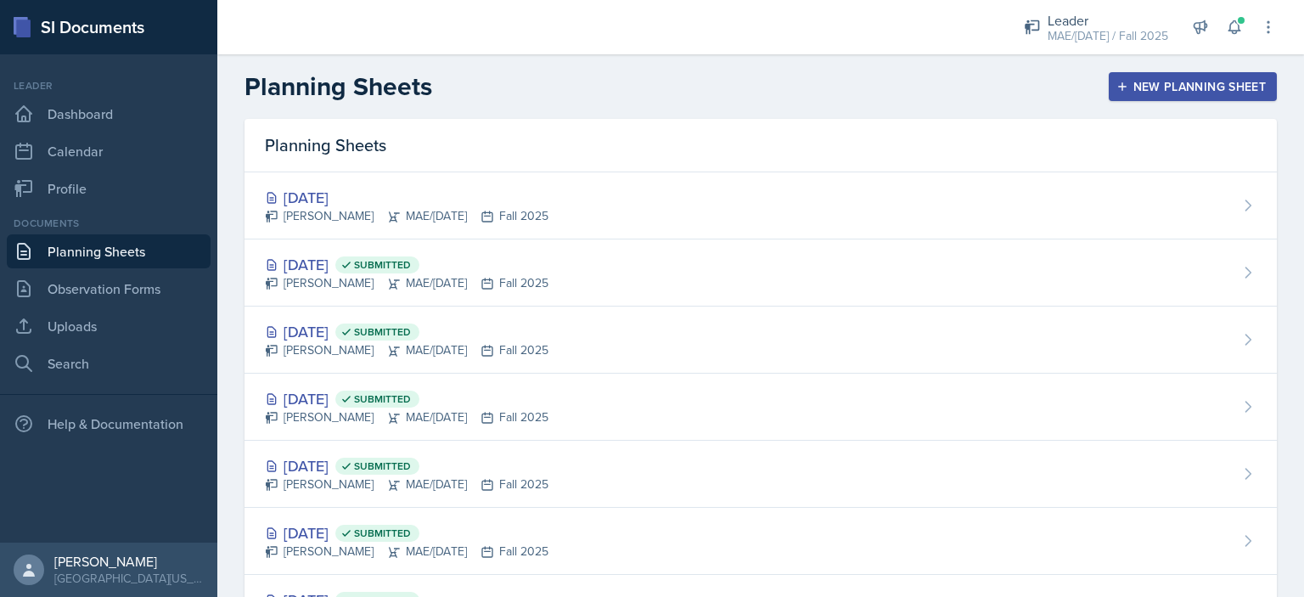
click at [1126, 96] on button "New Planning Sheet" at bounding box center [1193, 86] width 168 height 29
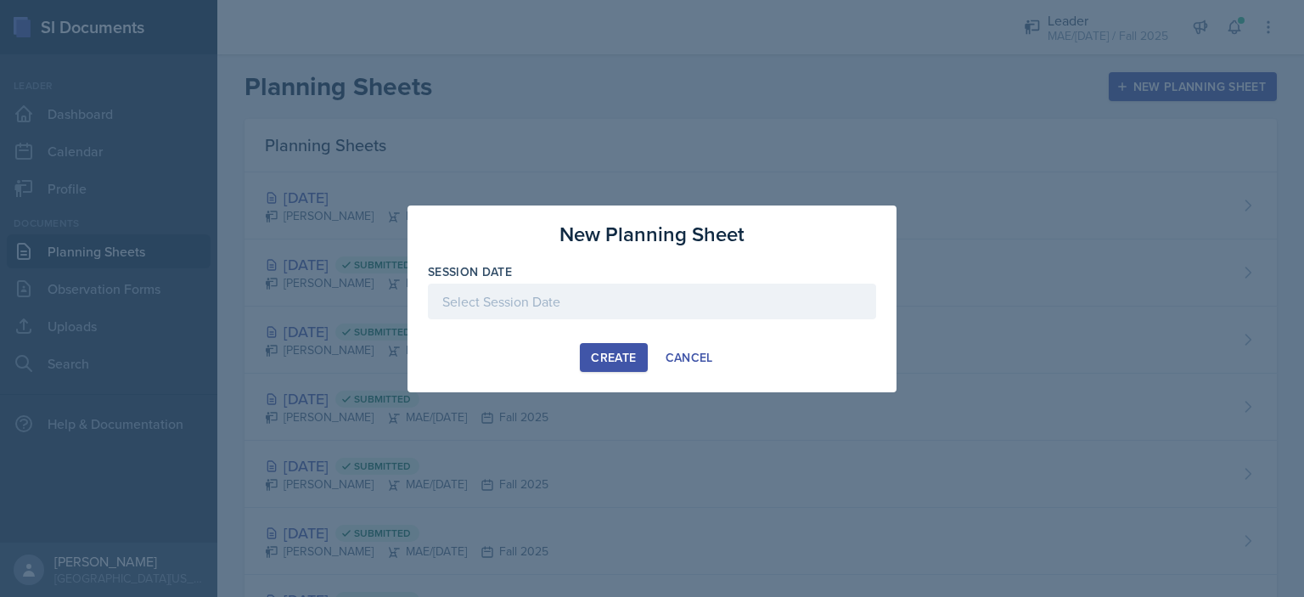
click at [665, 315] on div at bounding box center [652, 302] width 448 height 36
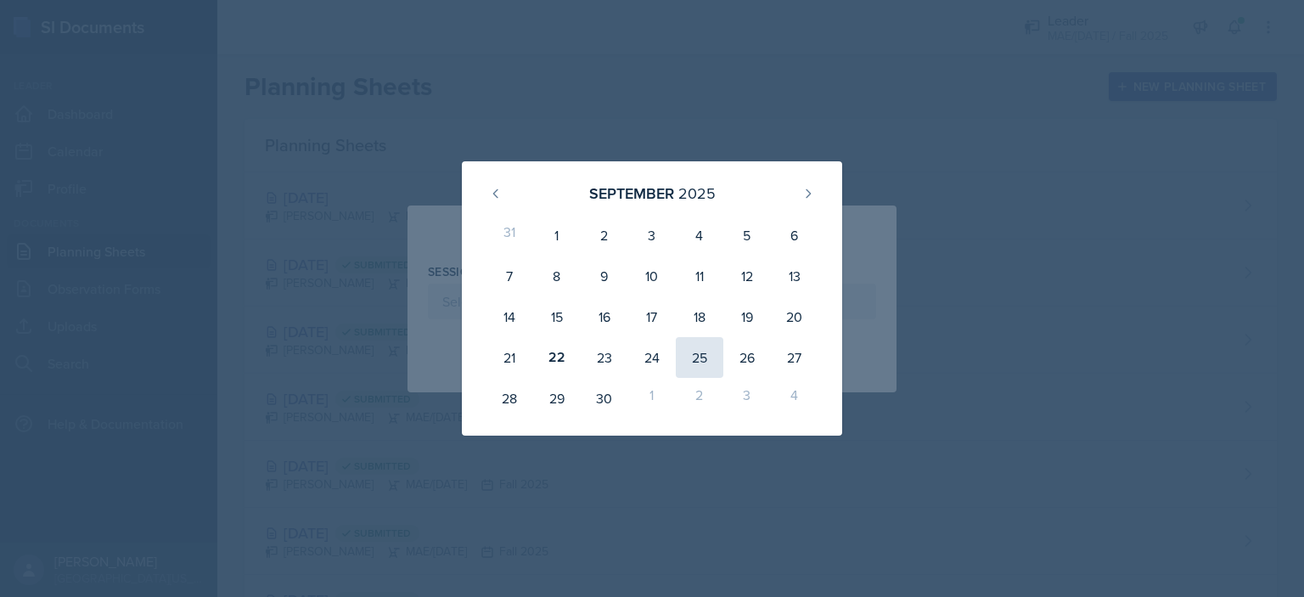
click at [693, 351] on div "25" at bounding box center [700, 357] width 48 height 41
type input "September 25th, 2025"
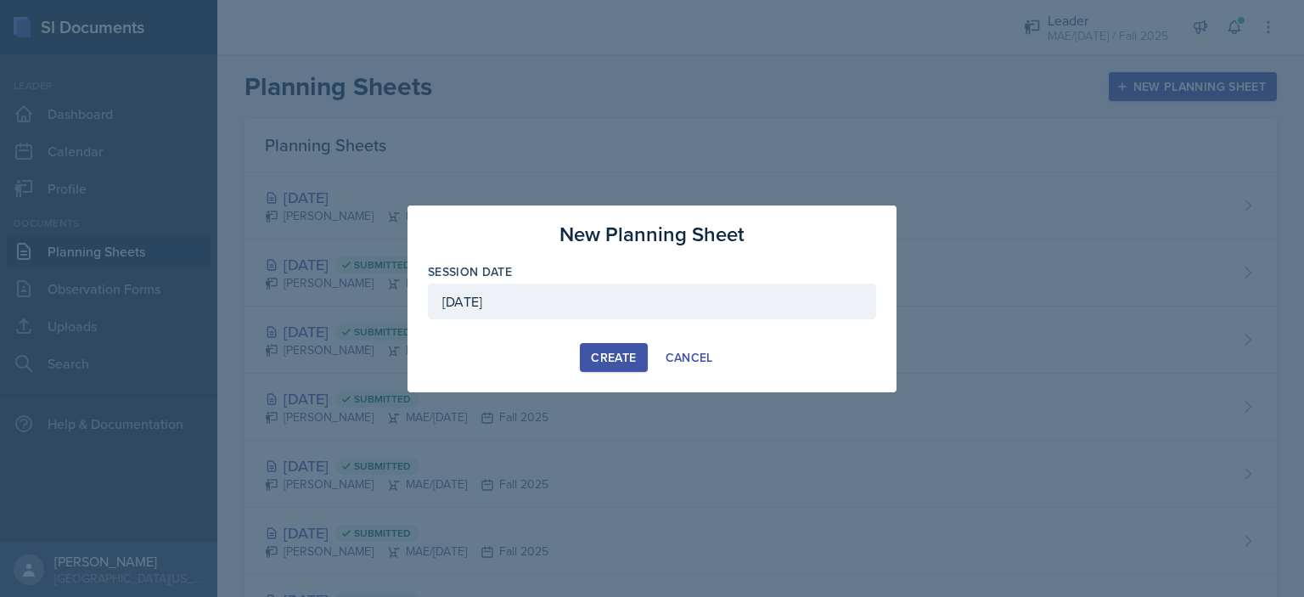
click at [625, 359] on div "Create" at bounding box center [613, 358] width 45 height 14
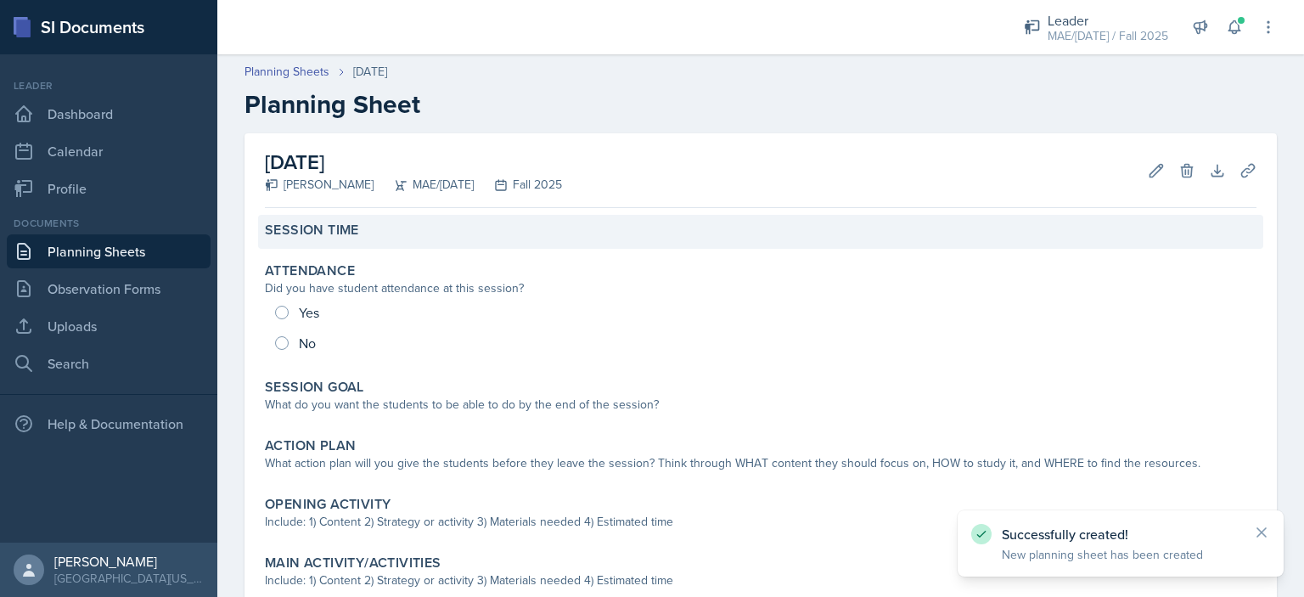
click at [465, 243] on div "Session Time" at bounding box center [760, 232] width 1005 height 34
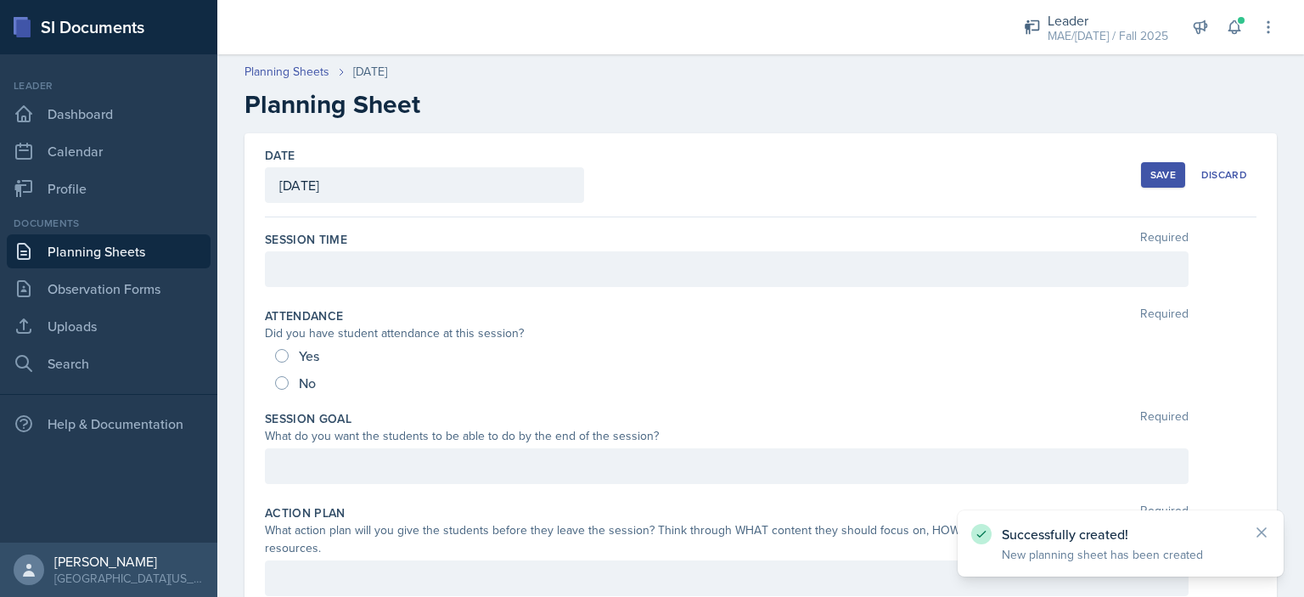
click at [438, 264] on div at bounding box center [727, 269] width 924 height 36
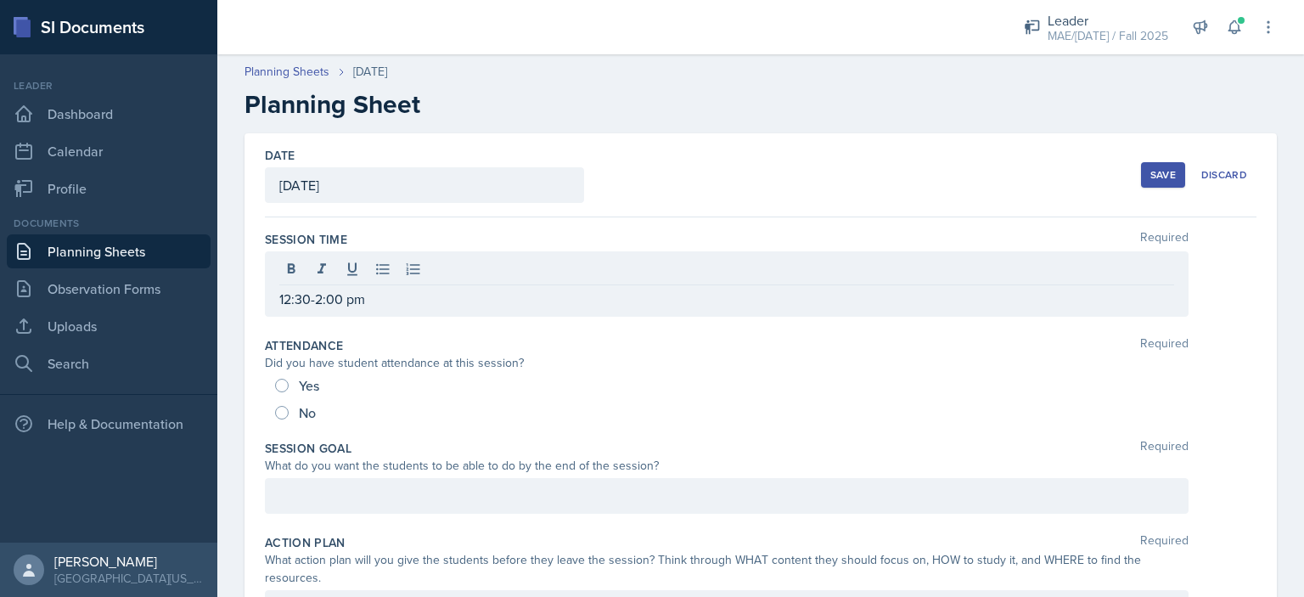
click at [1126, 177] on div "Date September 25th, 2025 September 2025 31 1 2 3 4 5 6 7 8 9 10 11 12 13 14 15…" at bounding box center [760, 175] width 991 height 84
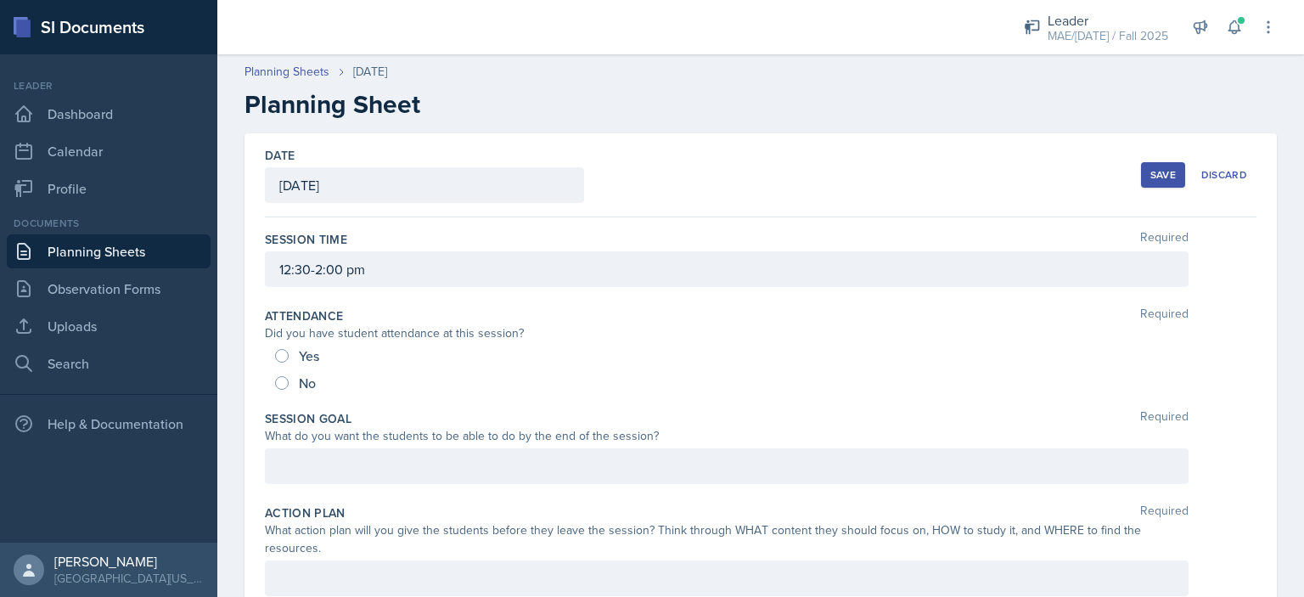
click at [1150, 176] on div "Save" at bounding box center [1162, 175] width 25 height 14
